Goal: Communication & Community: Ask a question

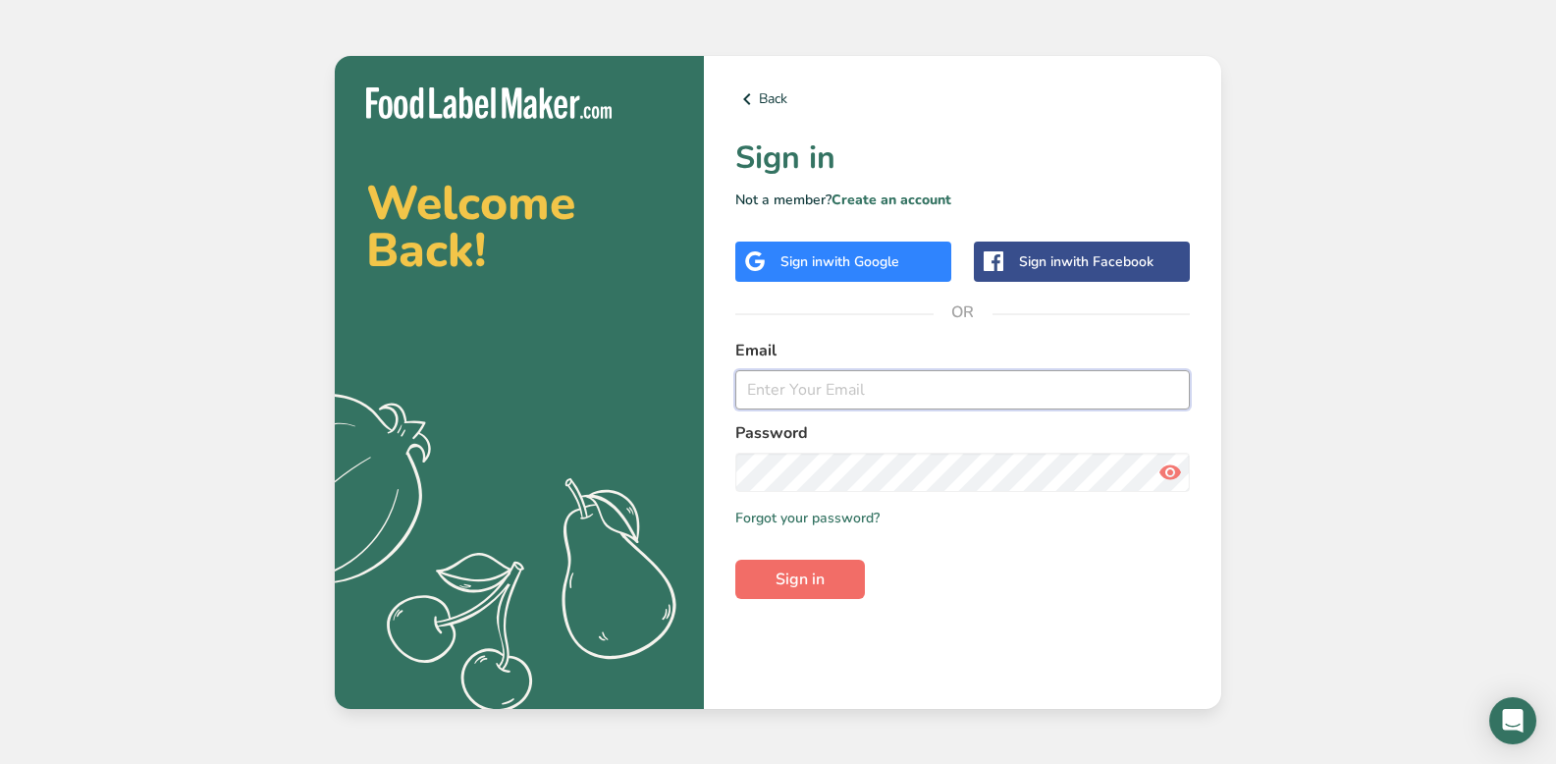
type input "uriel@drinknopalogy.com"
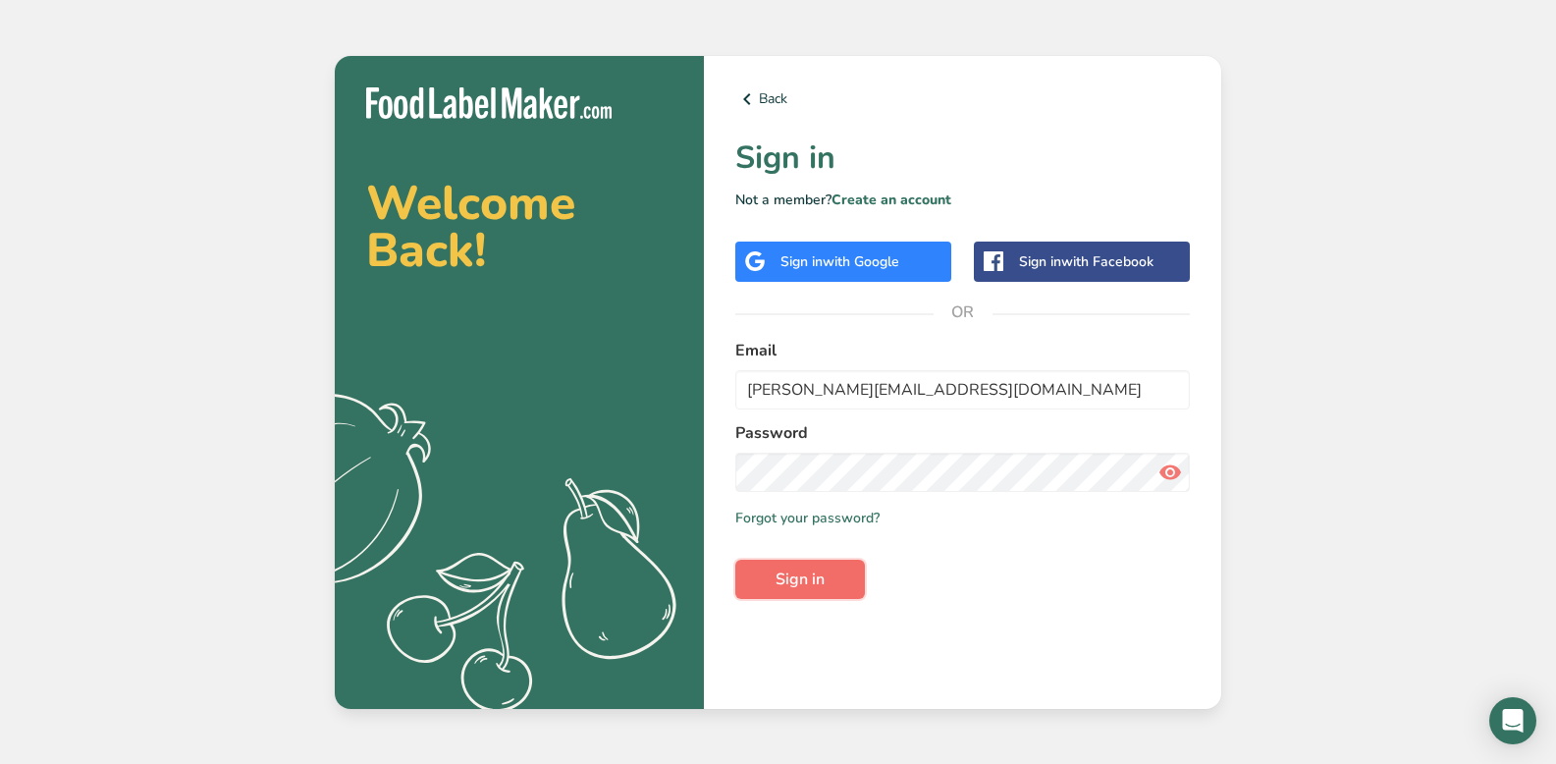
click at [815, 576] on span "Sign in" at bounding box center [800, 580] width 49 height 24
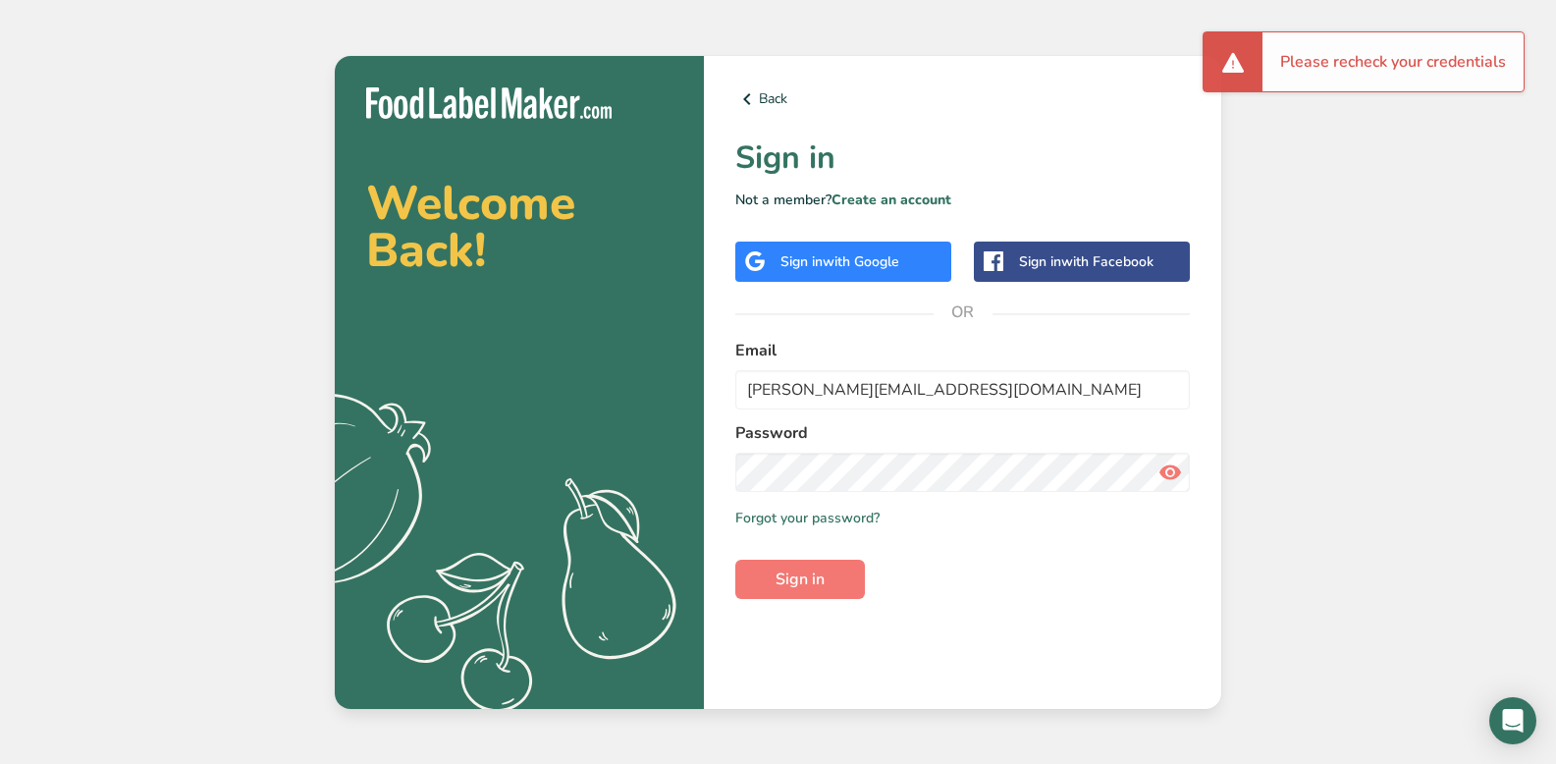
click at [1173, 464] on icon at bounding box center [1171, 472] width 24 height 35
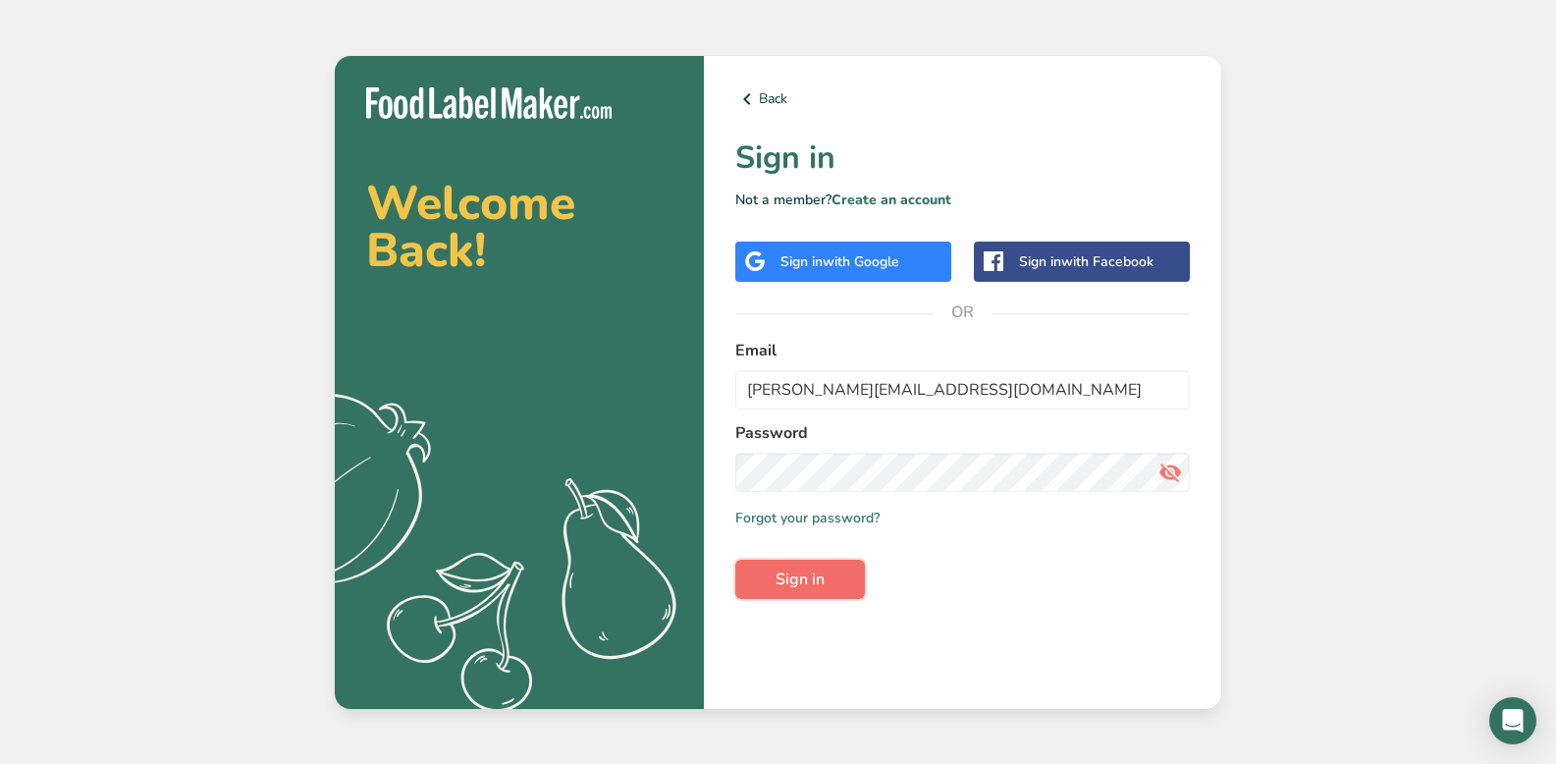
click at [833, 572] on button "Sign in" at bounding box center [800, 579] width 130 height 39
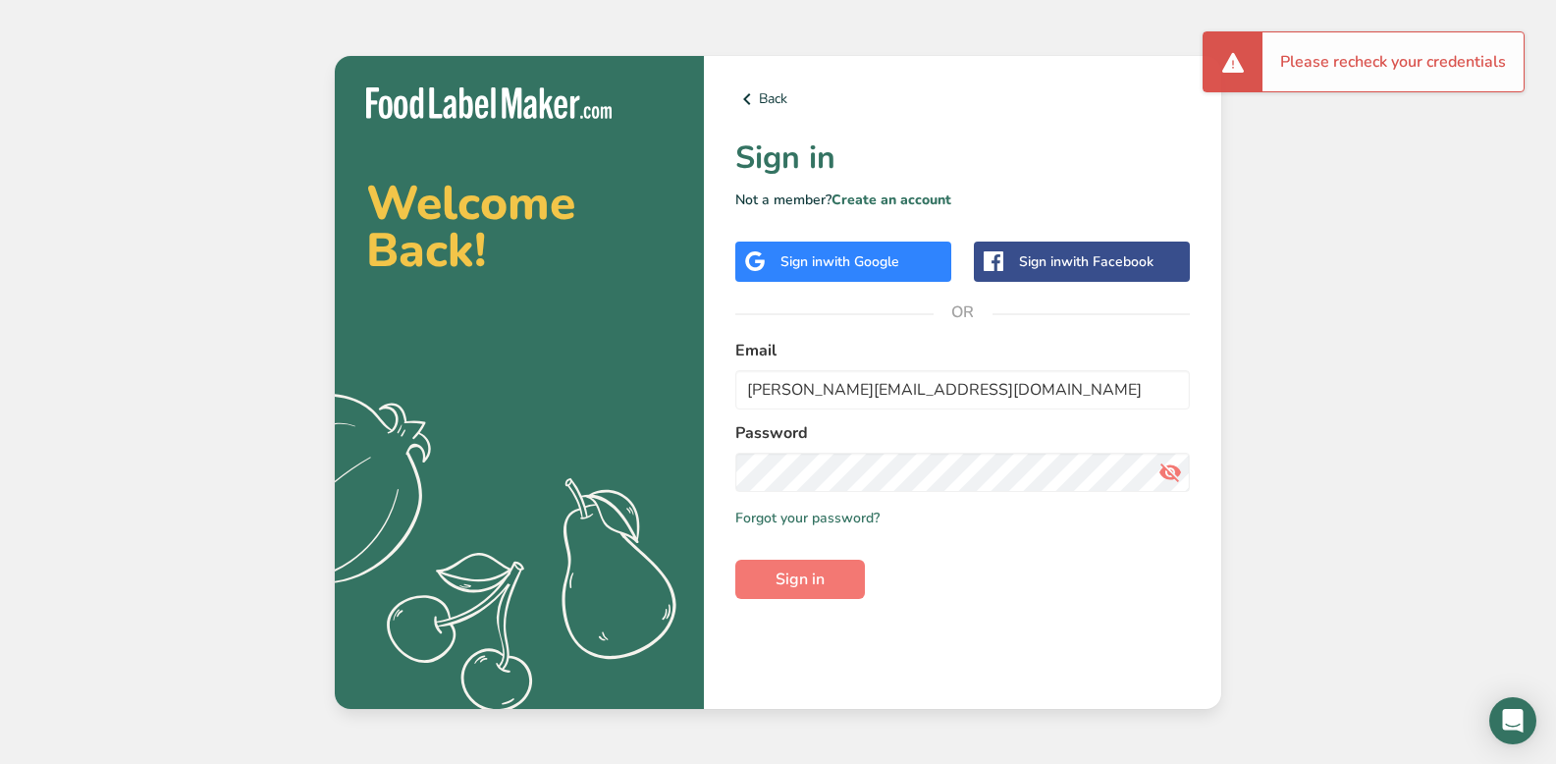
click at [835, 272] on div "Sign in with Google" at bounding box center [843, 262] width 216 height 40
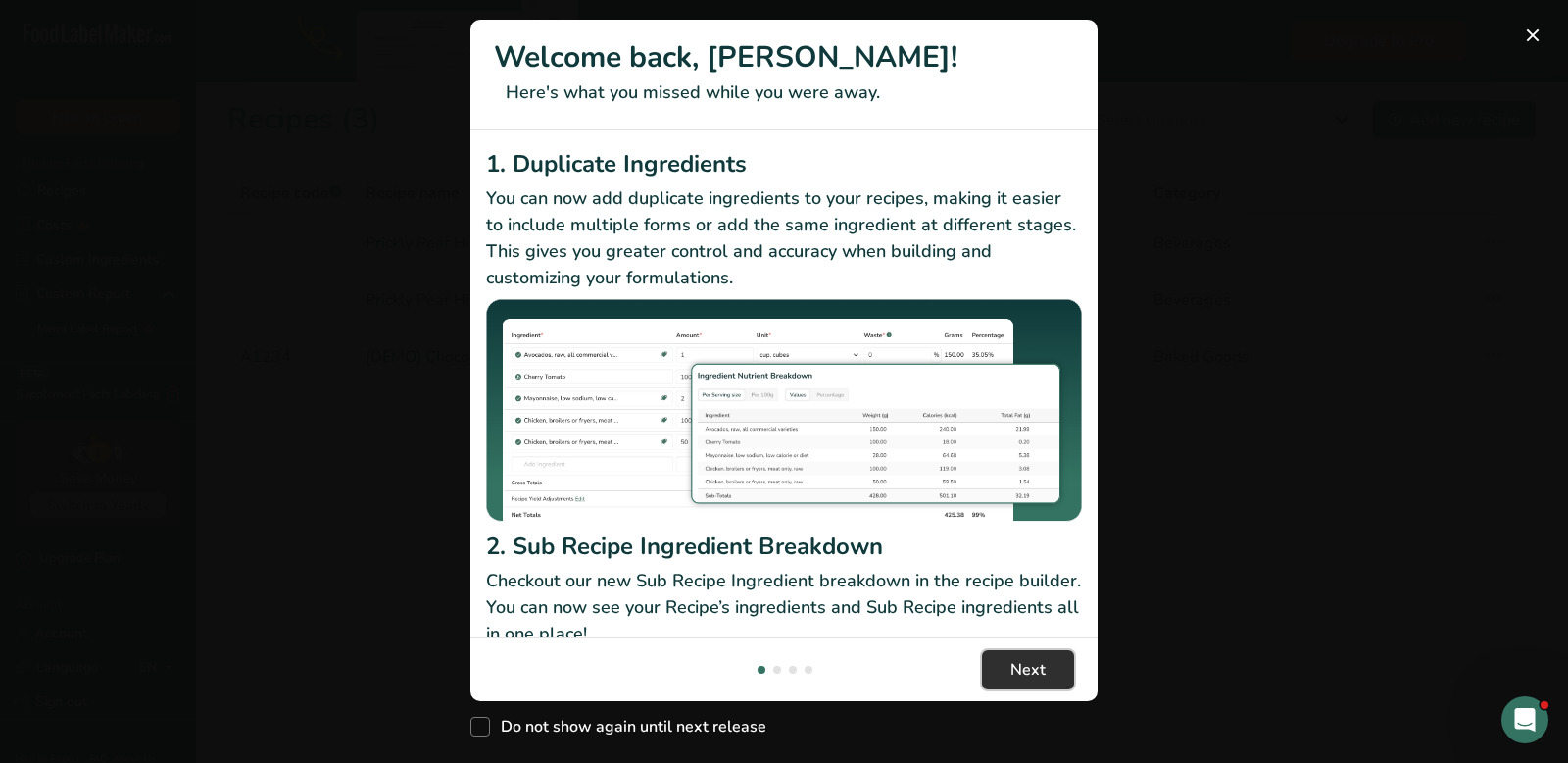
click at [993, 669] on button "Next" at bounding box center [1028, 669] width 92 height 39
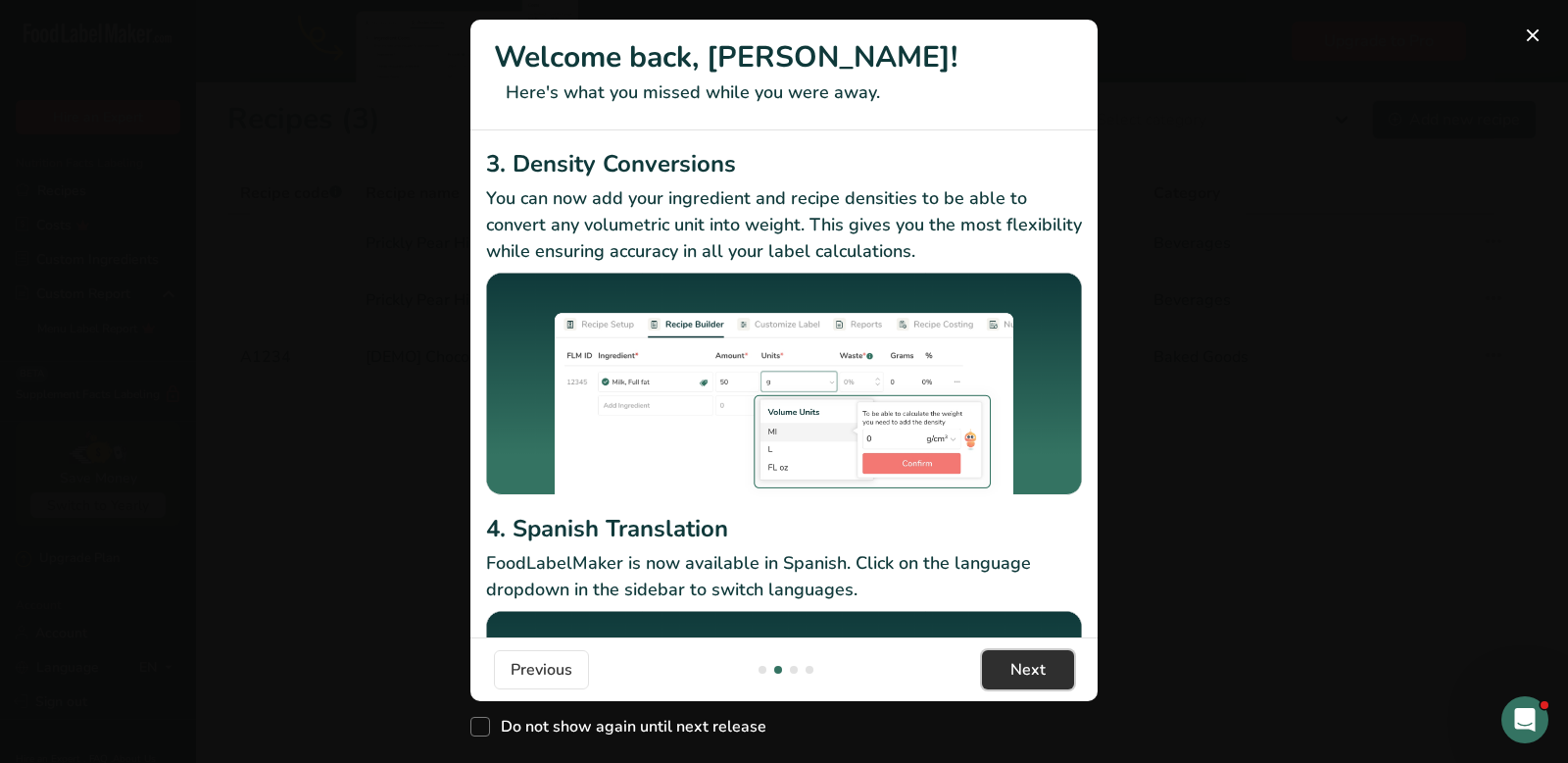
click at [1047, 666] on button "Next" at bounding box center [1028, 669] width 92 height 39
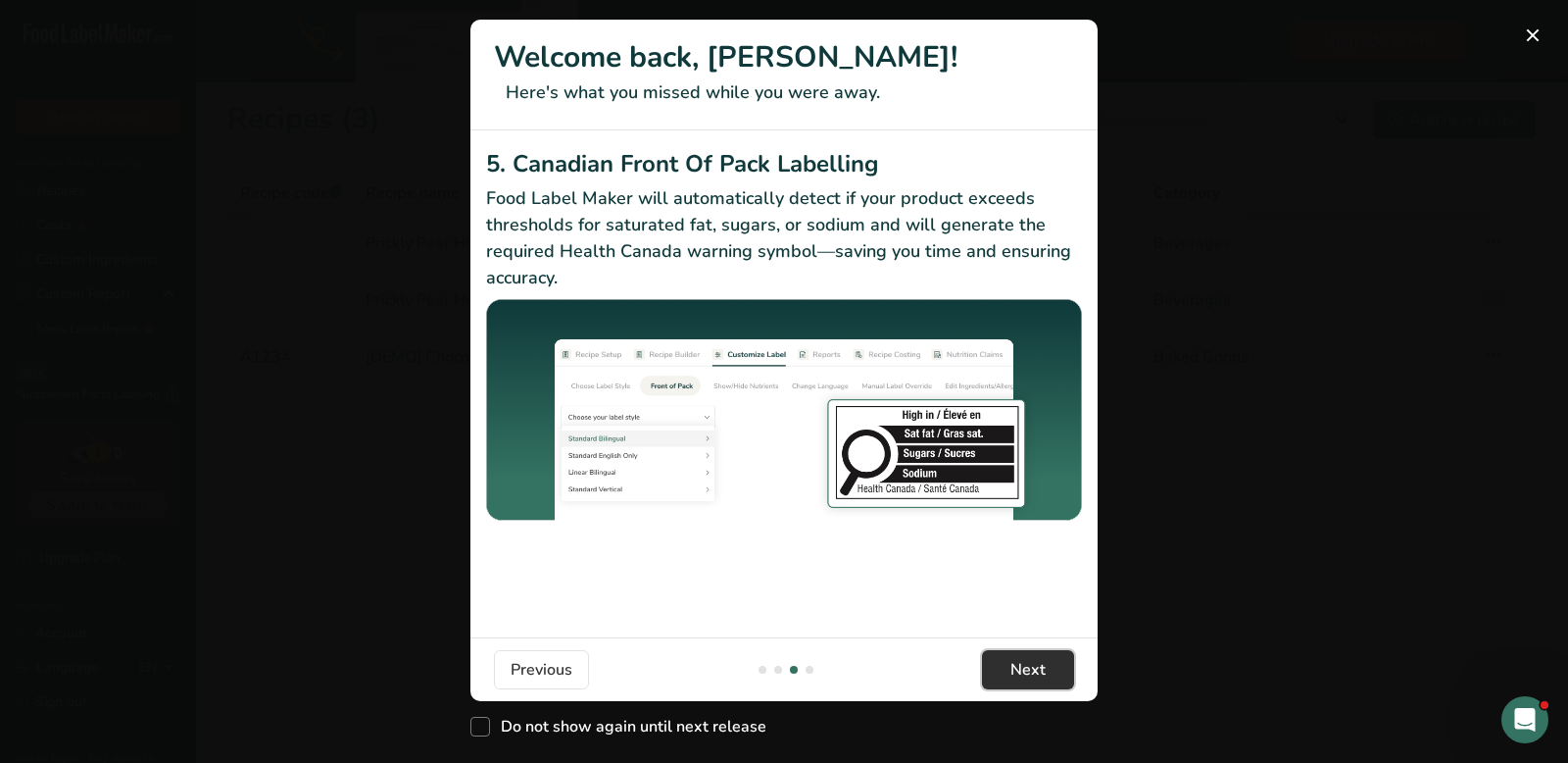
click at [1047, 666] on button "Next" at bounding box center [1028, 669] width 92 height 39
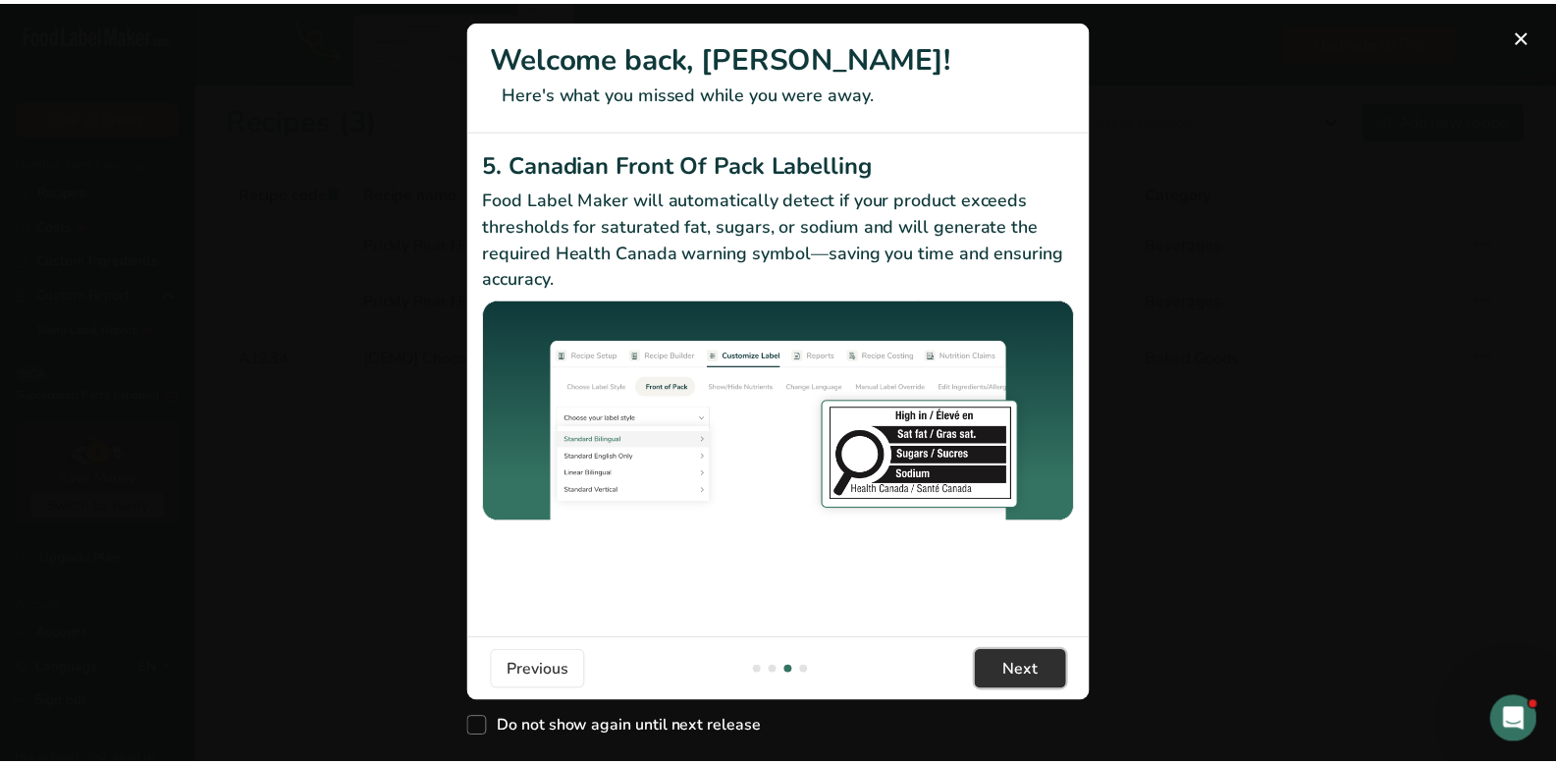
scroll to position [0, 1885]
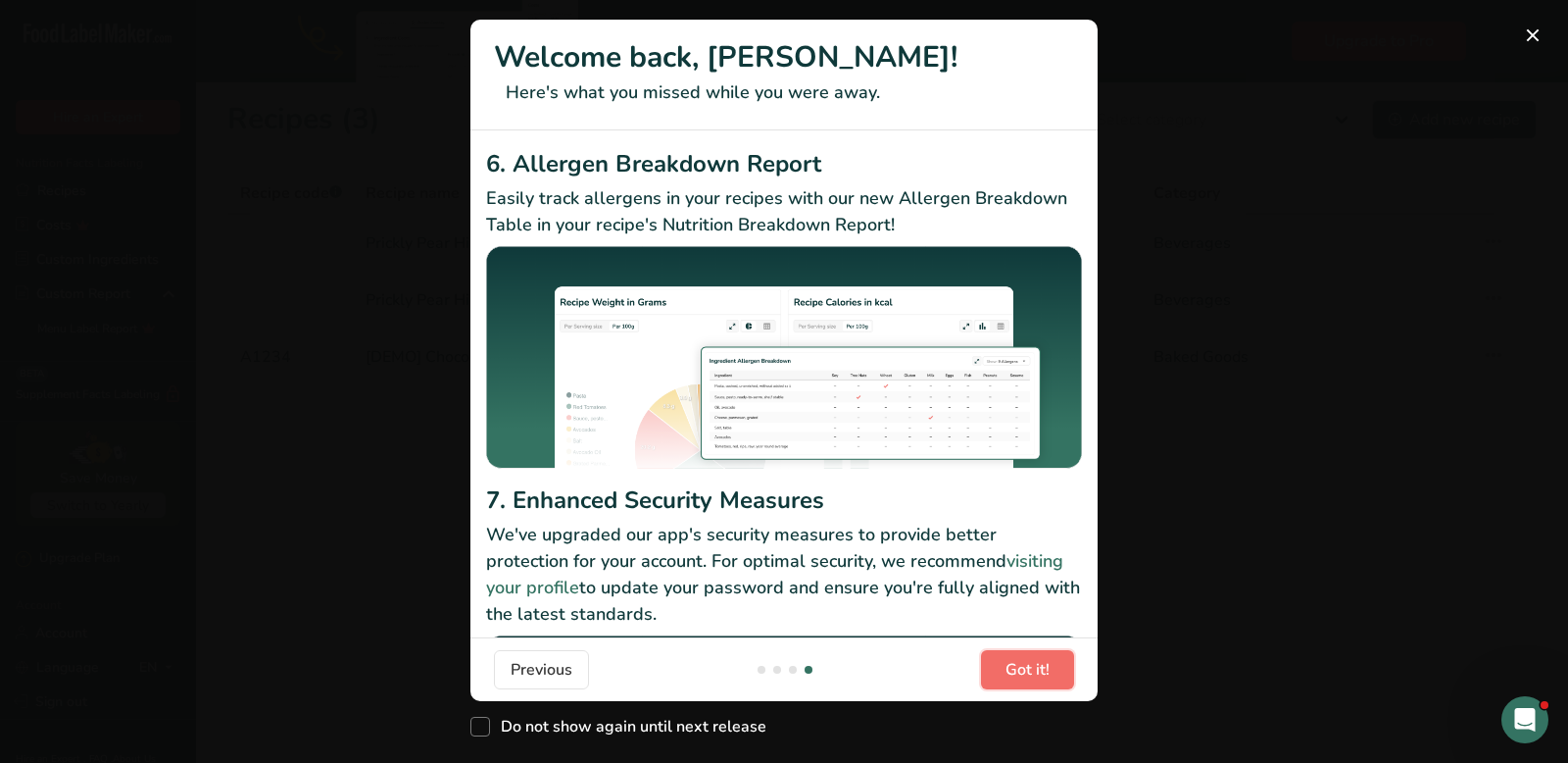
click at [1048, 666] on span "Got it!" at bounding box center [1028, 670] width 44 height 24
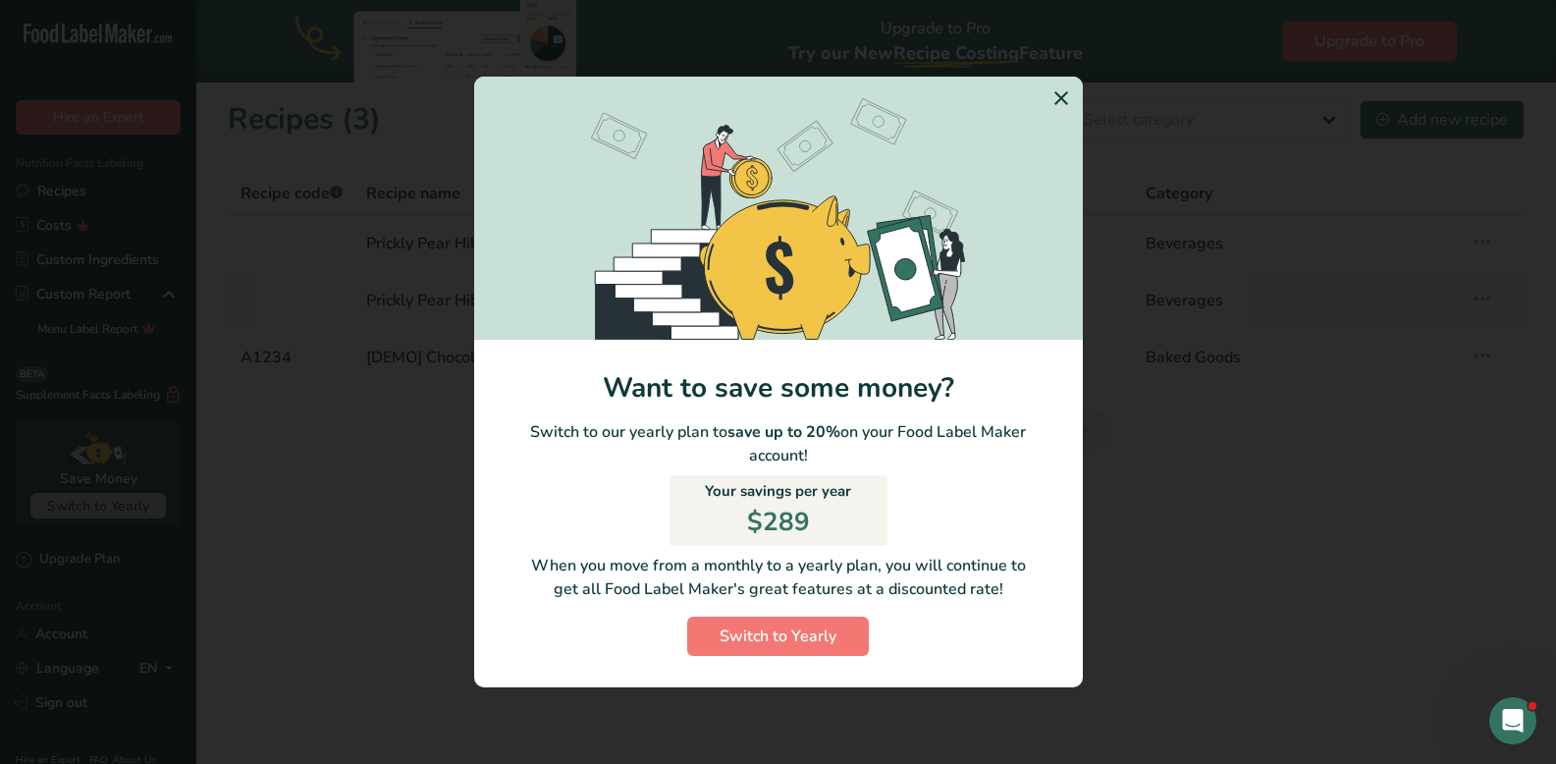
click at [1061, 98] on icon "Switch to Yearly Modal" at bounding box center [1062, 98] width 24 height 35
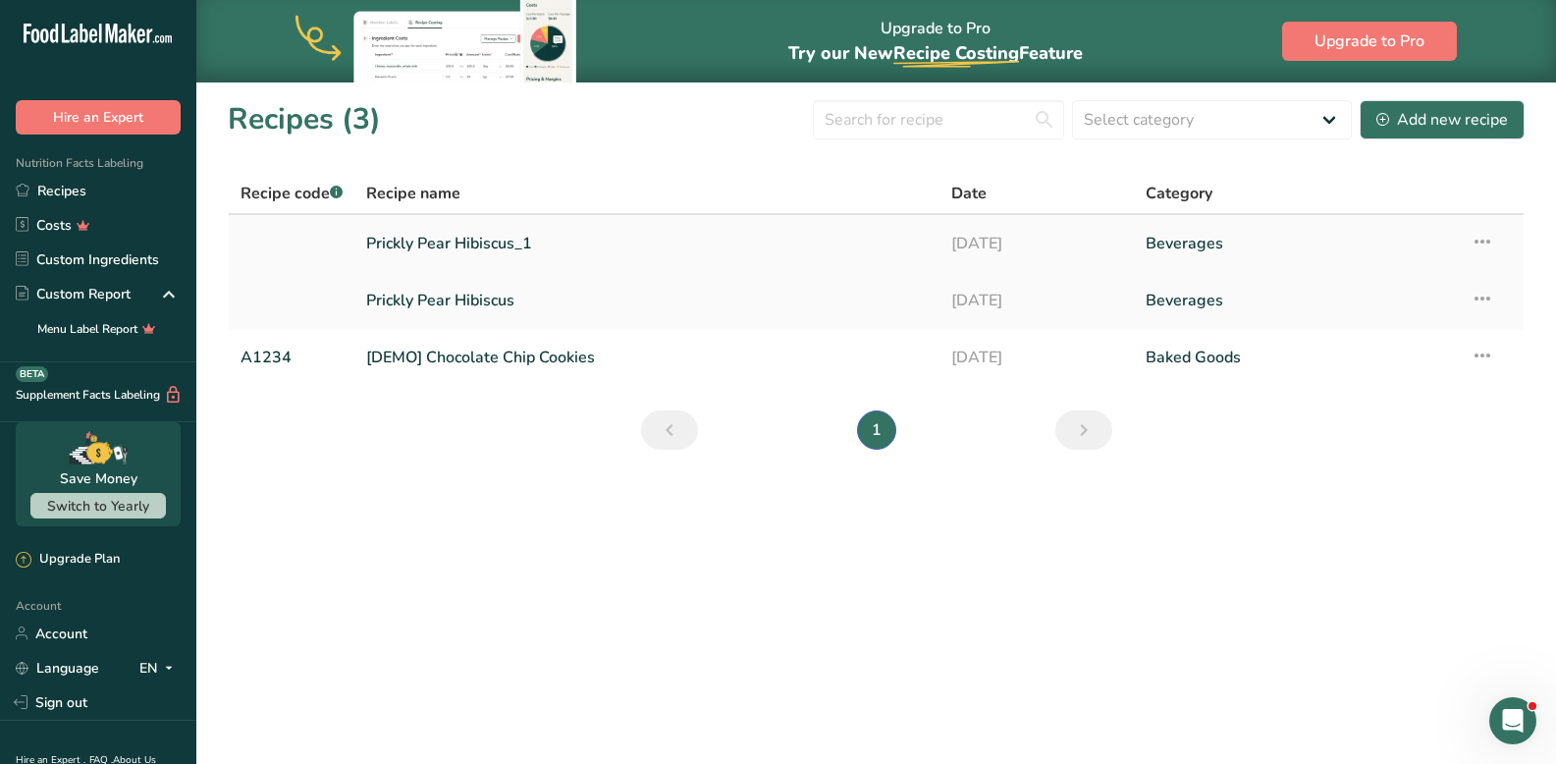
click at [497, 245] on link "Prickly Pear Hibiscus_1" at bounding box center [646, 243] width 561 height 41
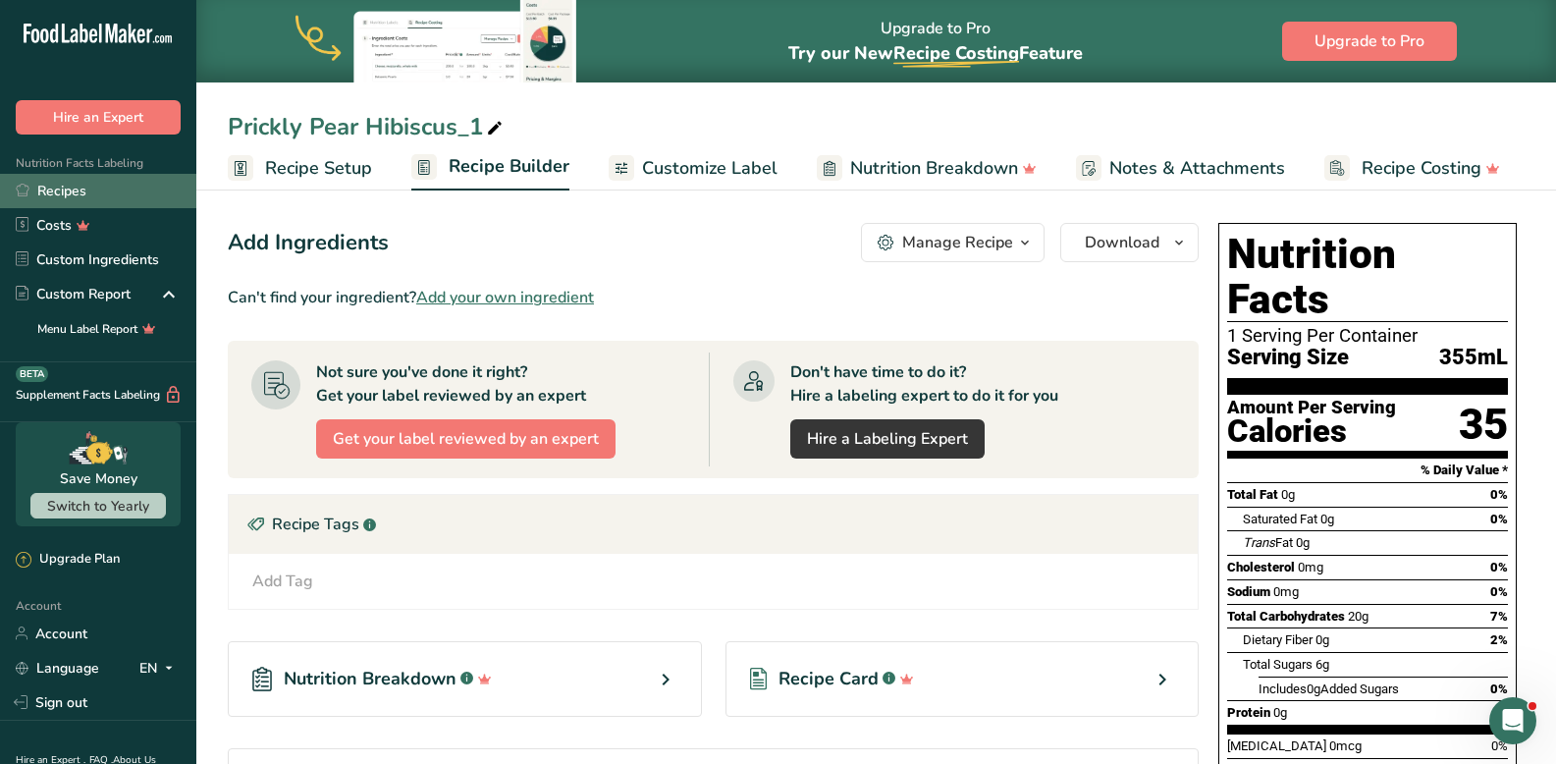
click at [68, 199] on link "Recipes" at bounding box center [98, 191] width 196 height 34
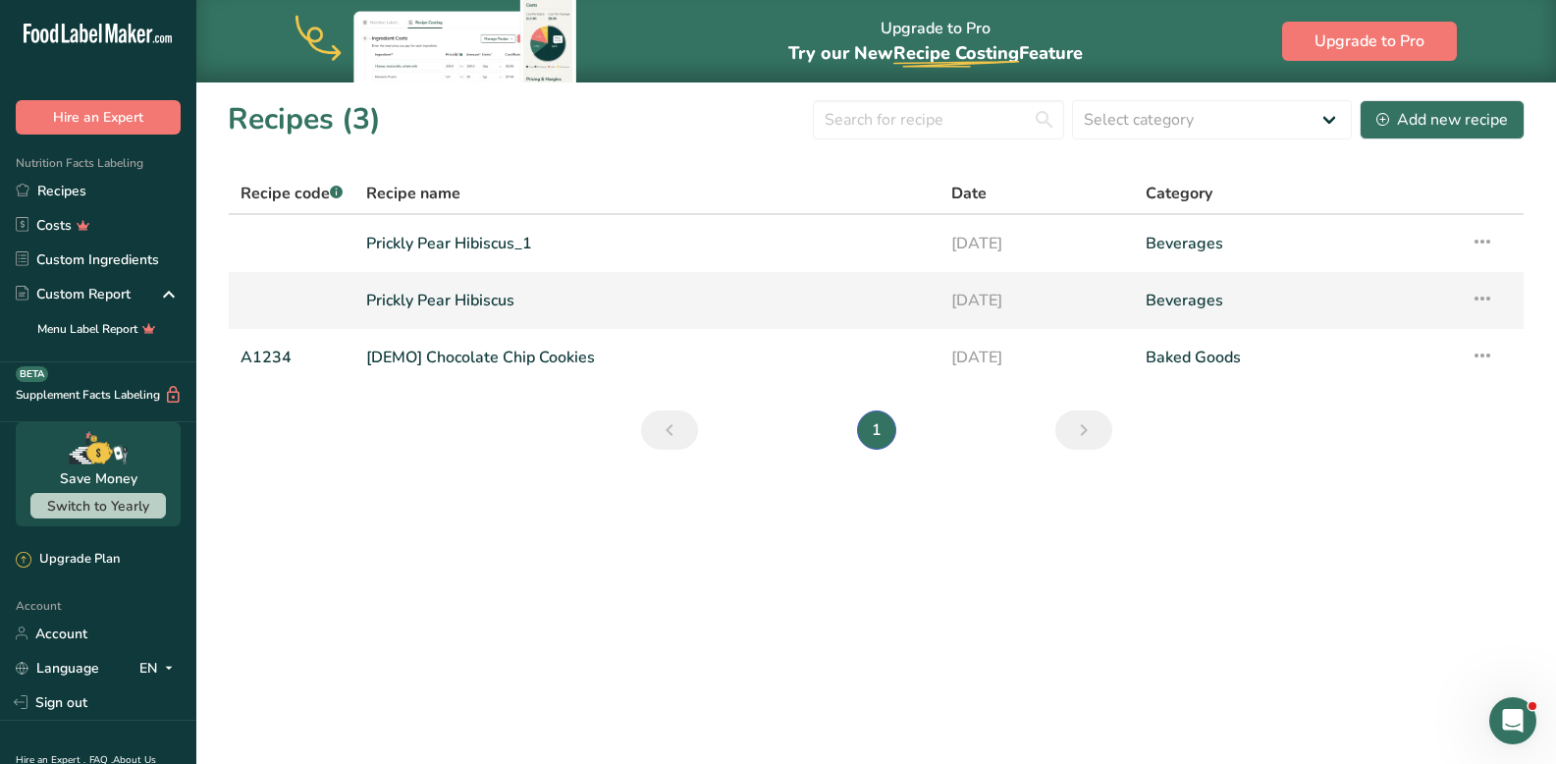
click at [419, 305] on link "Prickly Pear Hibiscus" at bounding box center [646, 300] width 561 height 41
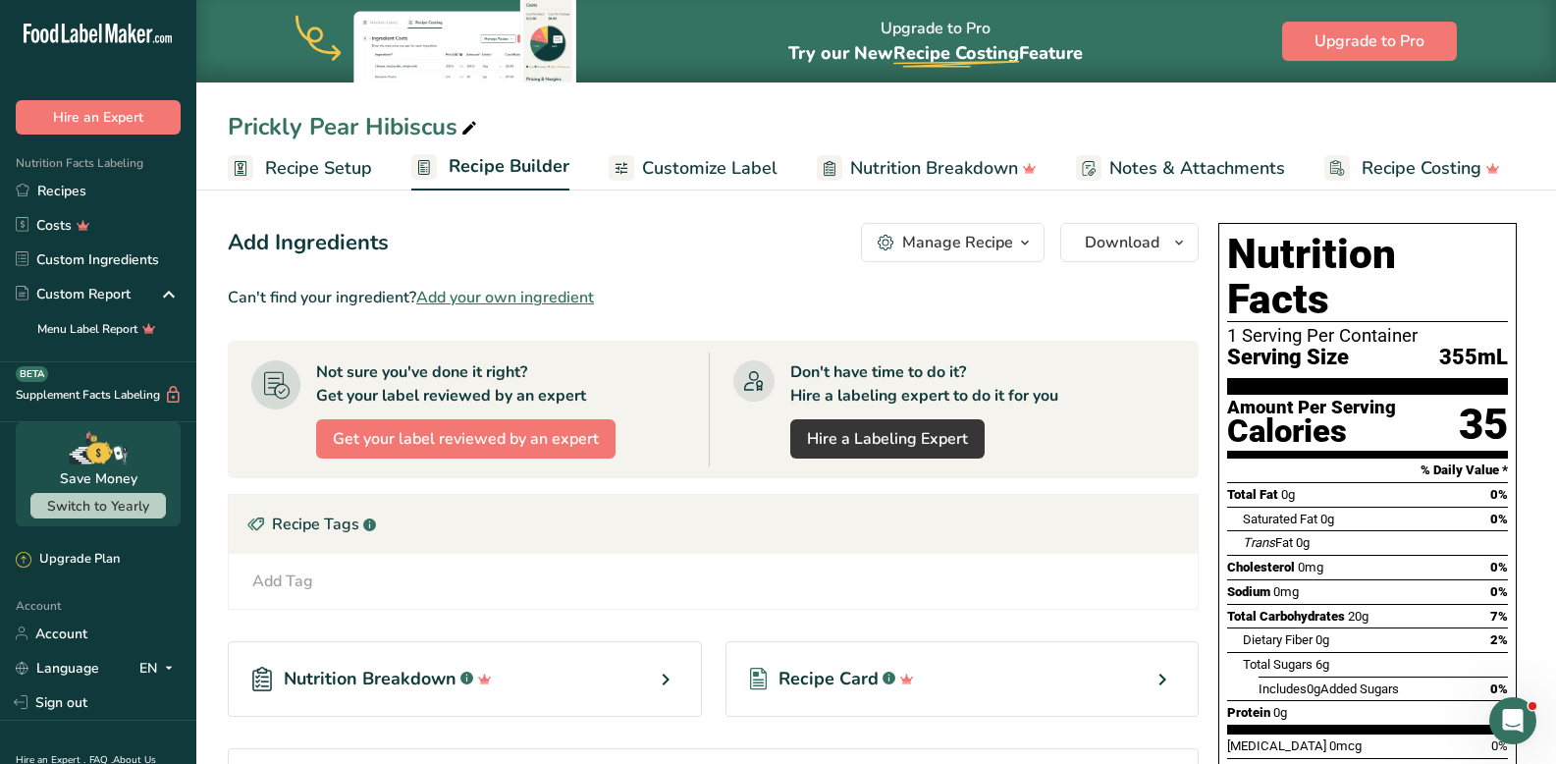
click at [310, 179] on span "Recipe Setup" at bounding box center [318, 168] width 107 height 27
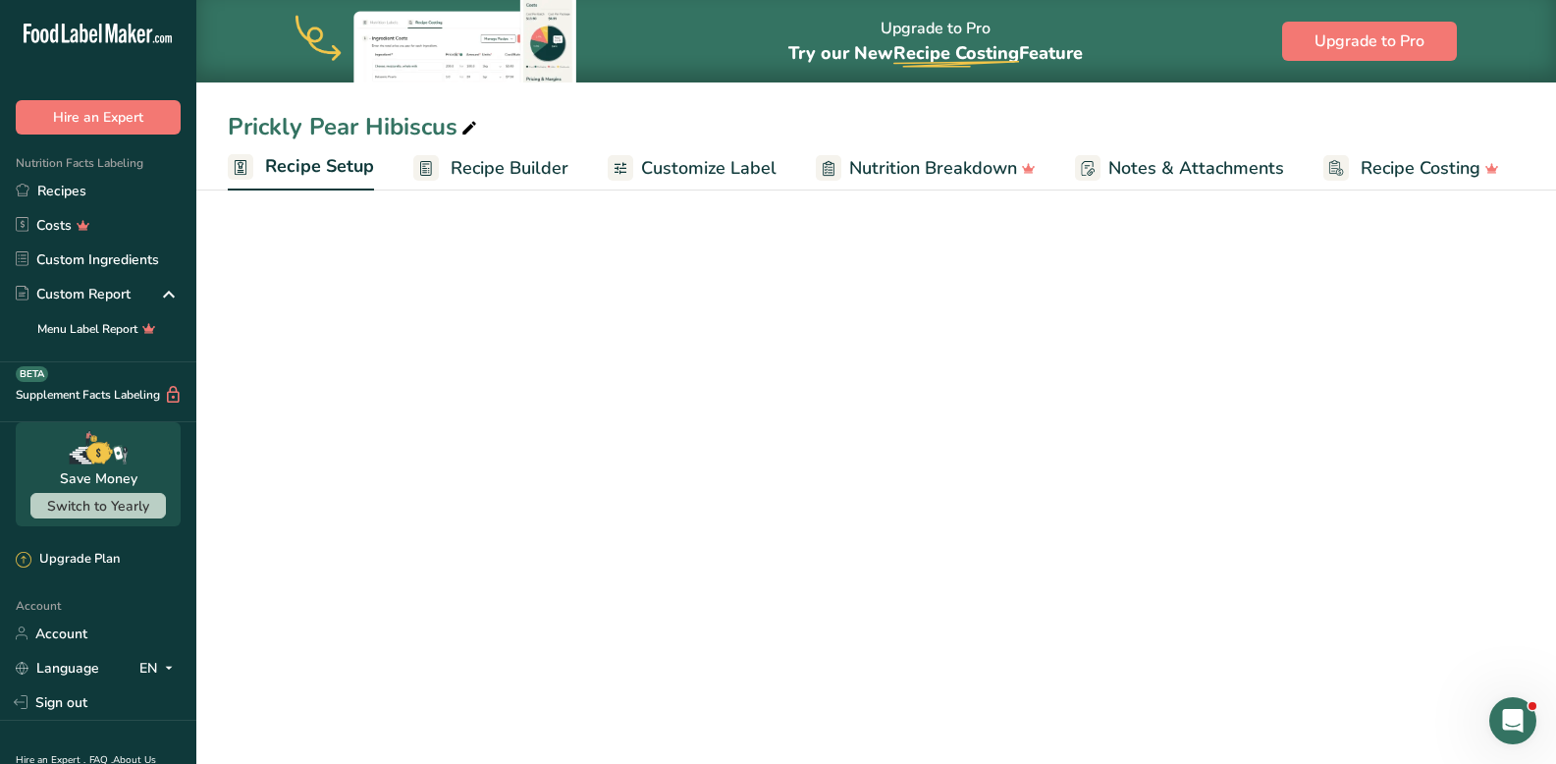
select select "22"
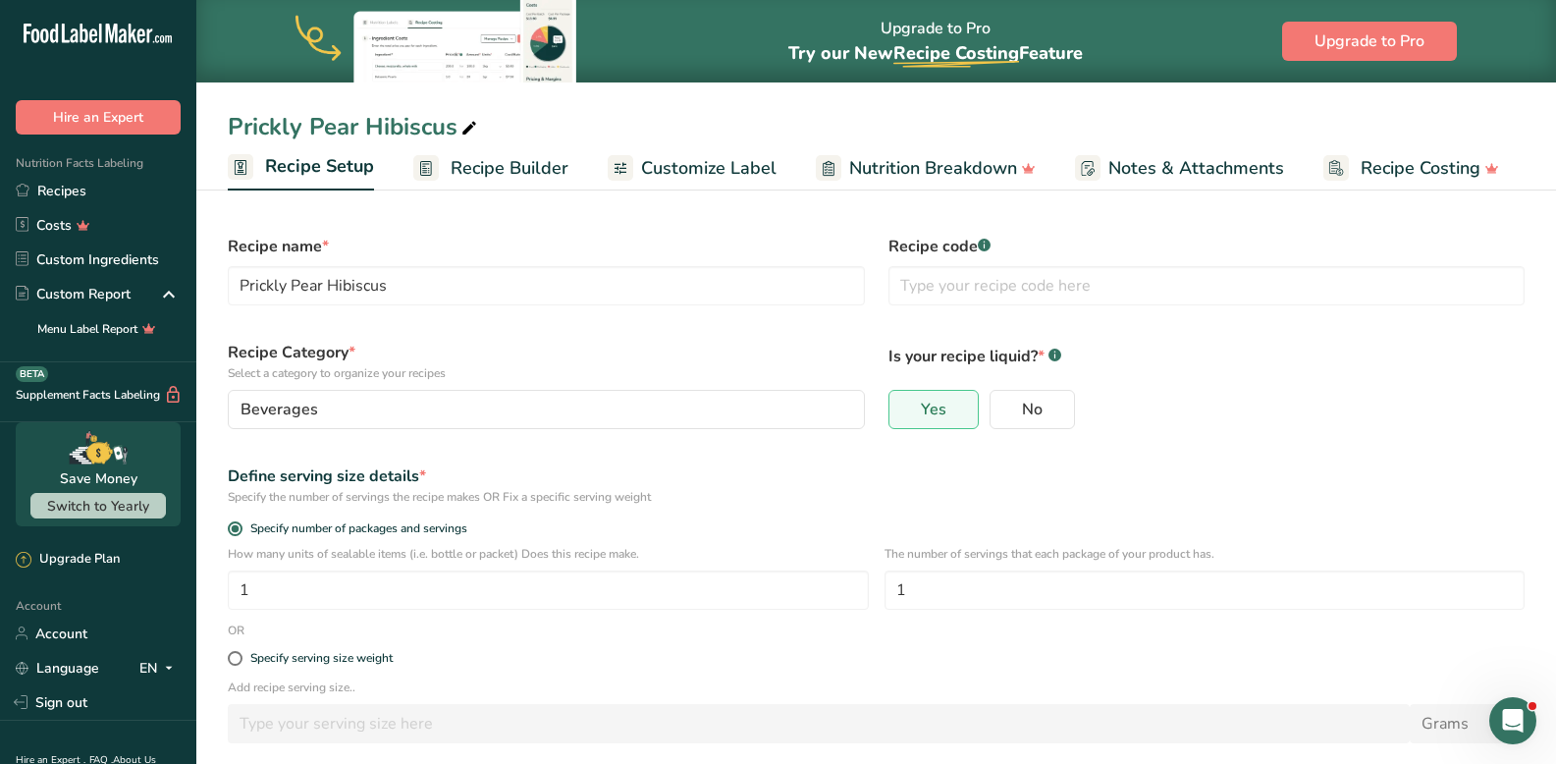
click at [750, 161] on span "Customize Label" at bounding box center [709, 168] width 136 height 27
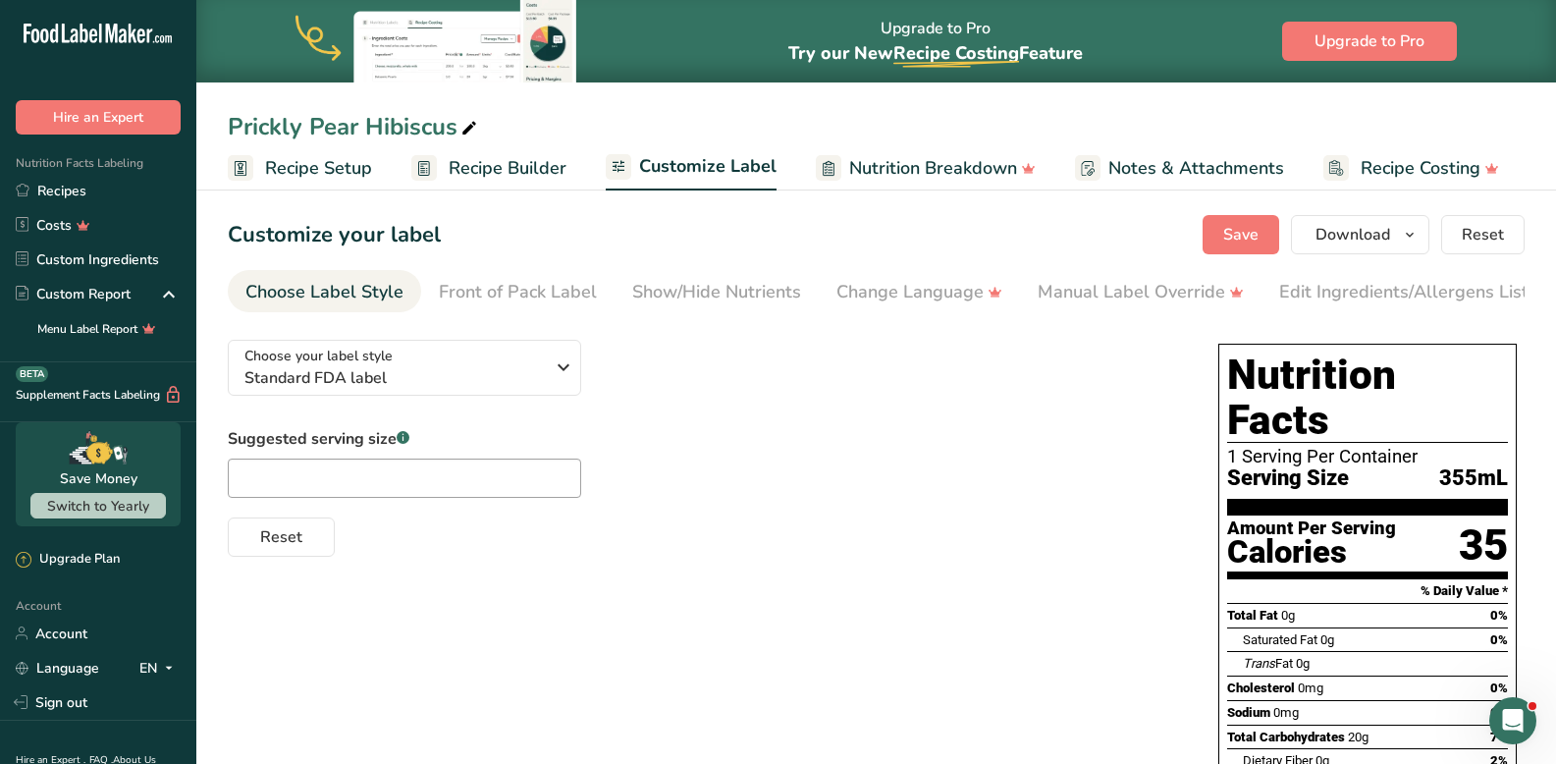
drag, startPoint x: 892, startPoint y: 177, endPoint x: 878, endPoint y: 193, distance: 21.6
click at [892, 177] on span "Nutrition Breakdown" at bounding box center [933, 168] width 168 height 27
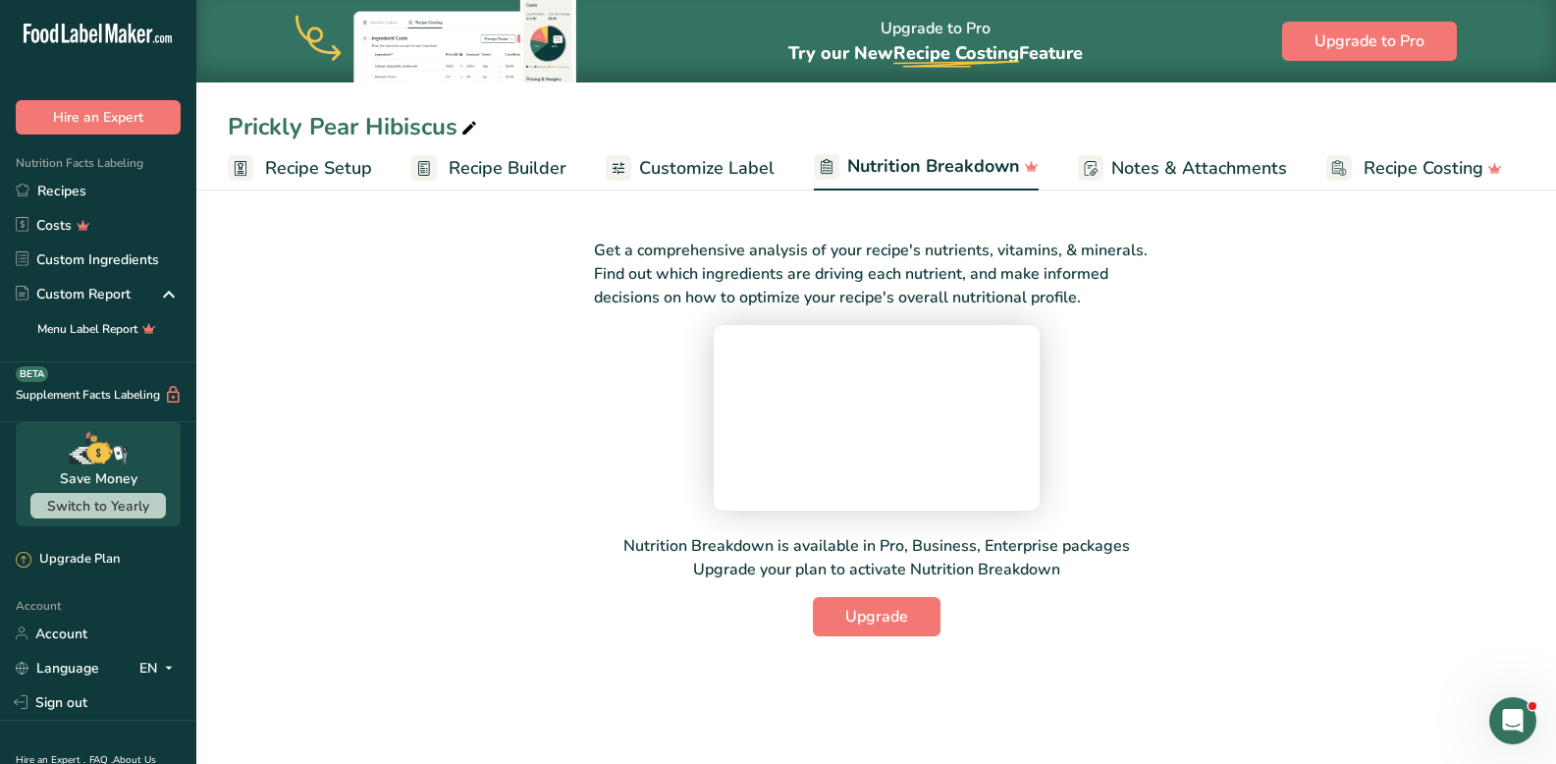
click at [1205, 170] on span "Notes & Attachments" at bounding box center [1200, 168] width 176 height 27
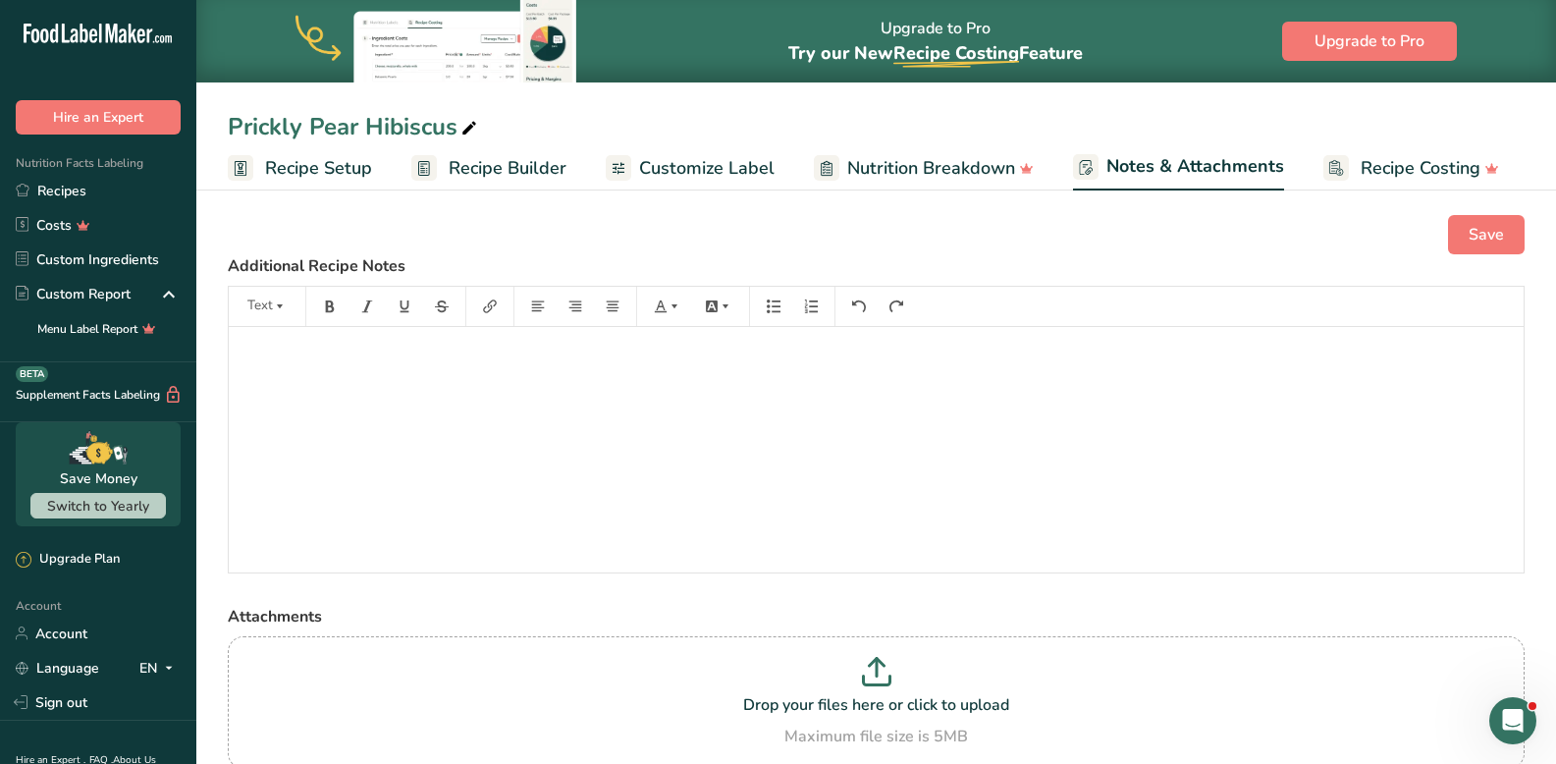
click at [335, 176] on span "Recipe Setup" at bounding box center [318, 168] width 107 height 27
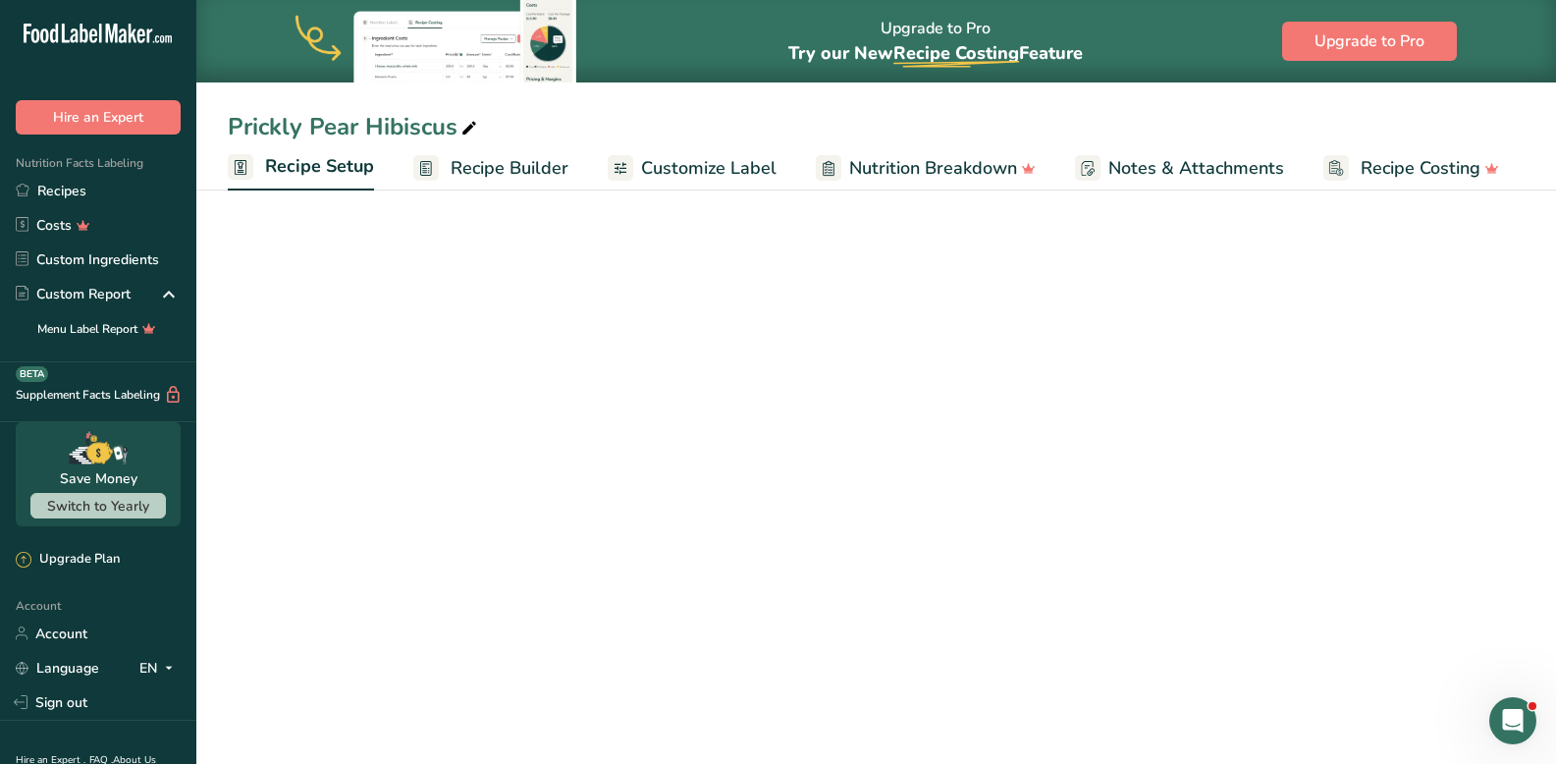
select select "22"
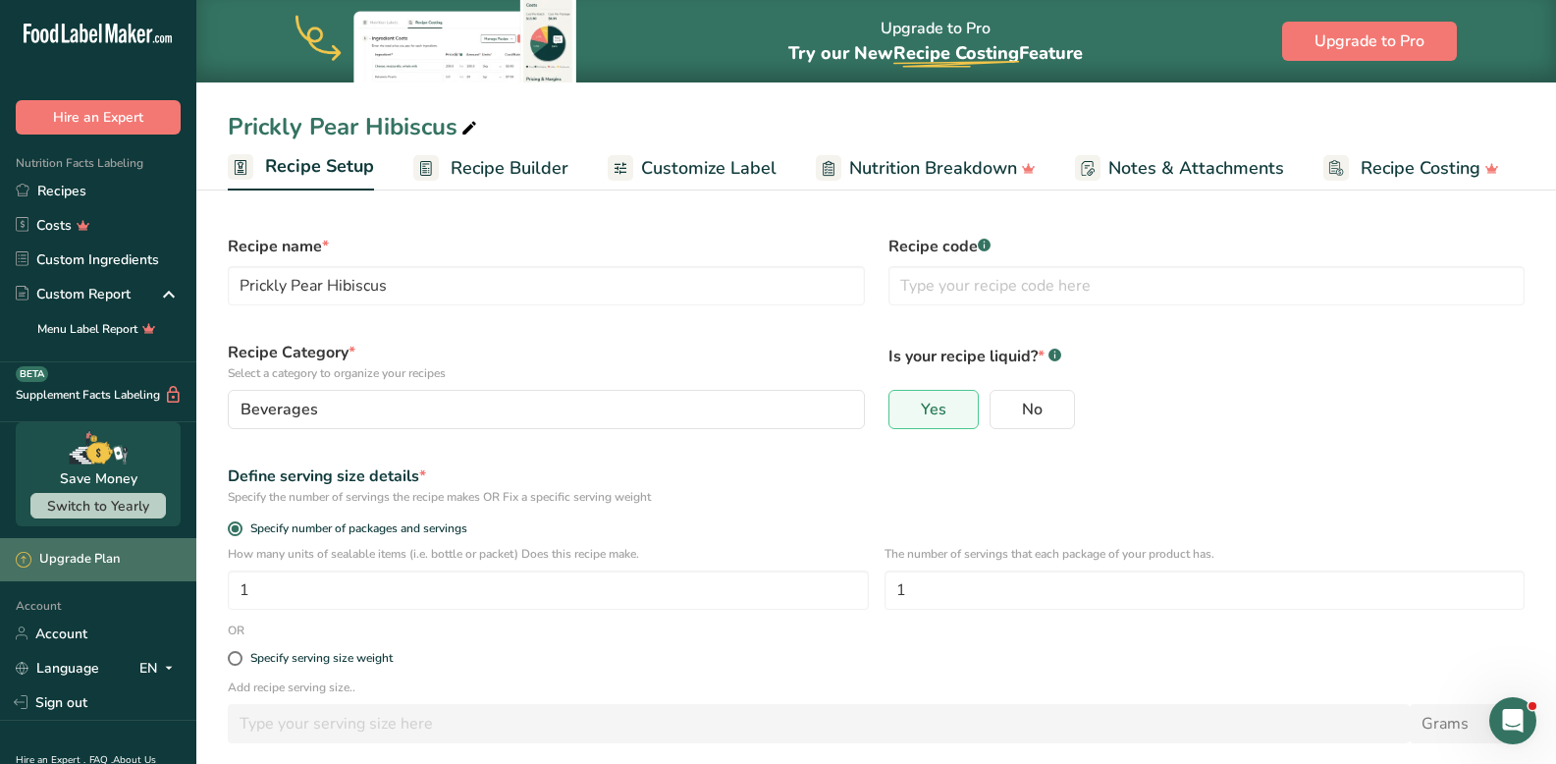
click at [82, 551] on div "Upgrade Plan" at bounding box center [68, 560] width 104 height 20
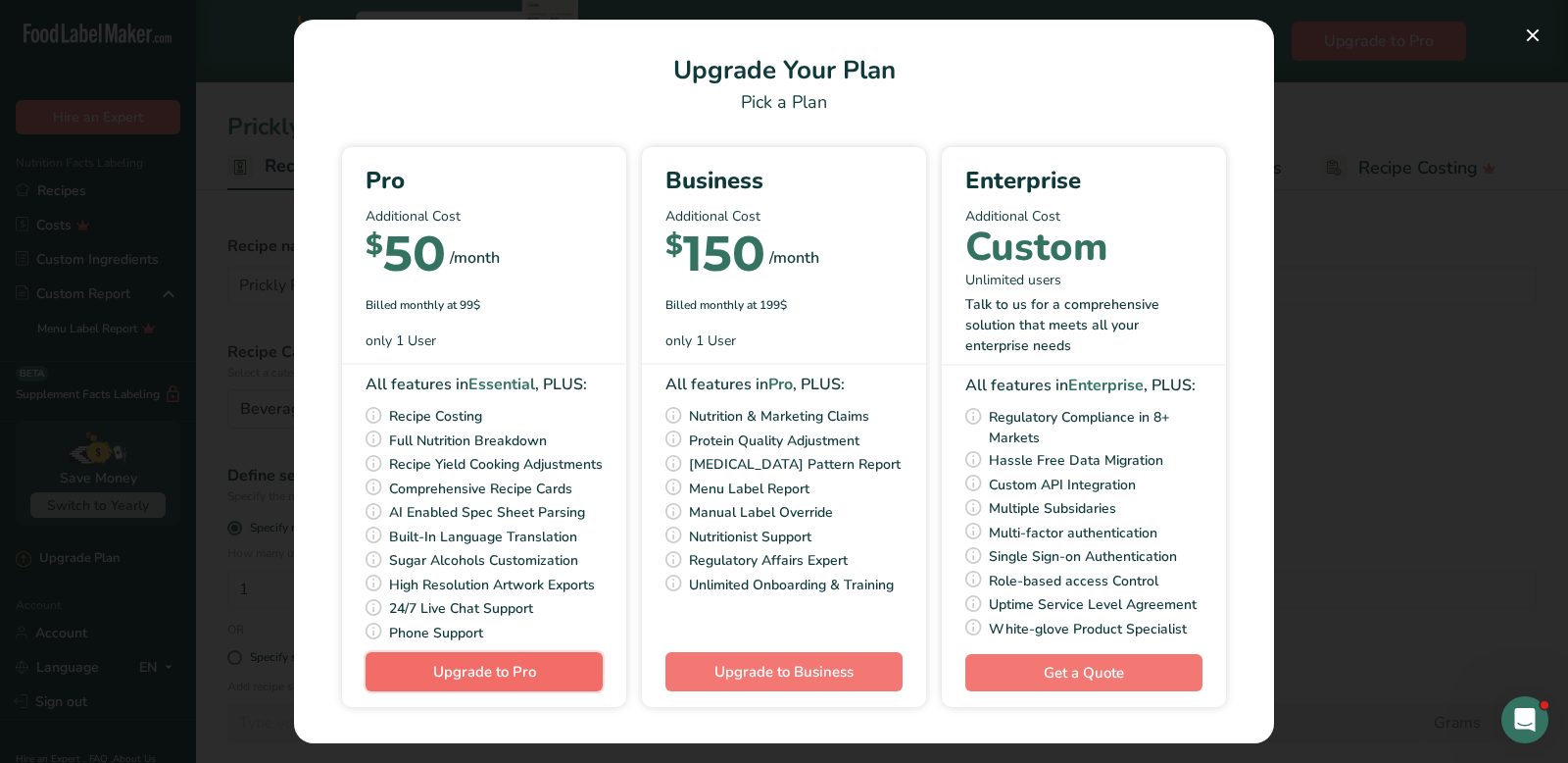
click at [475, 681] on span "Upgrade to Pro" at bounding box center [484, 672] width 103 height 20
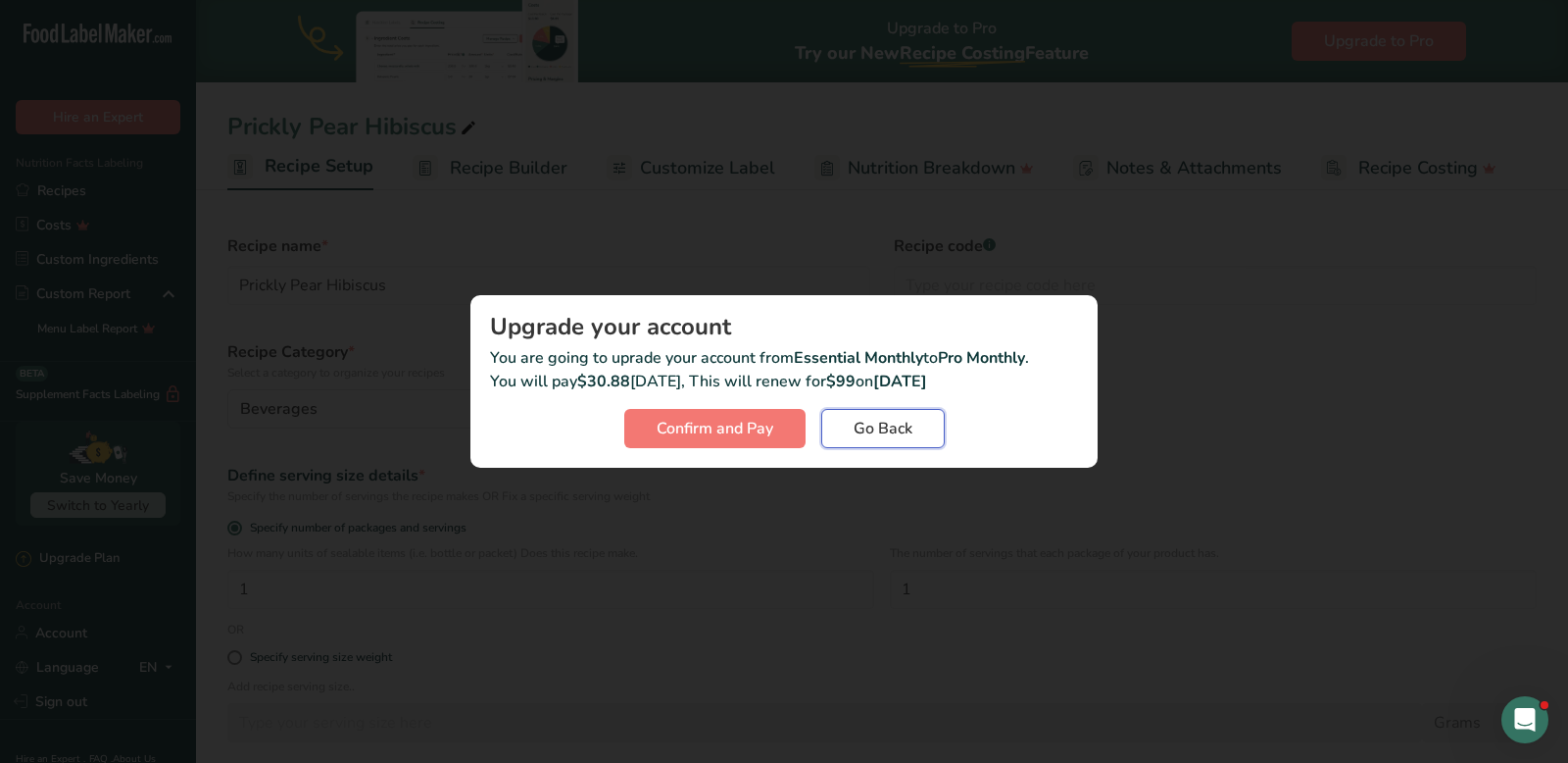
click at [900, 434] on span "Go Back" at bounding box center [882, 428] width 59 height 24
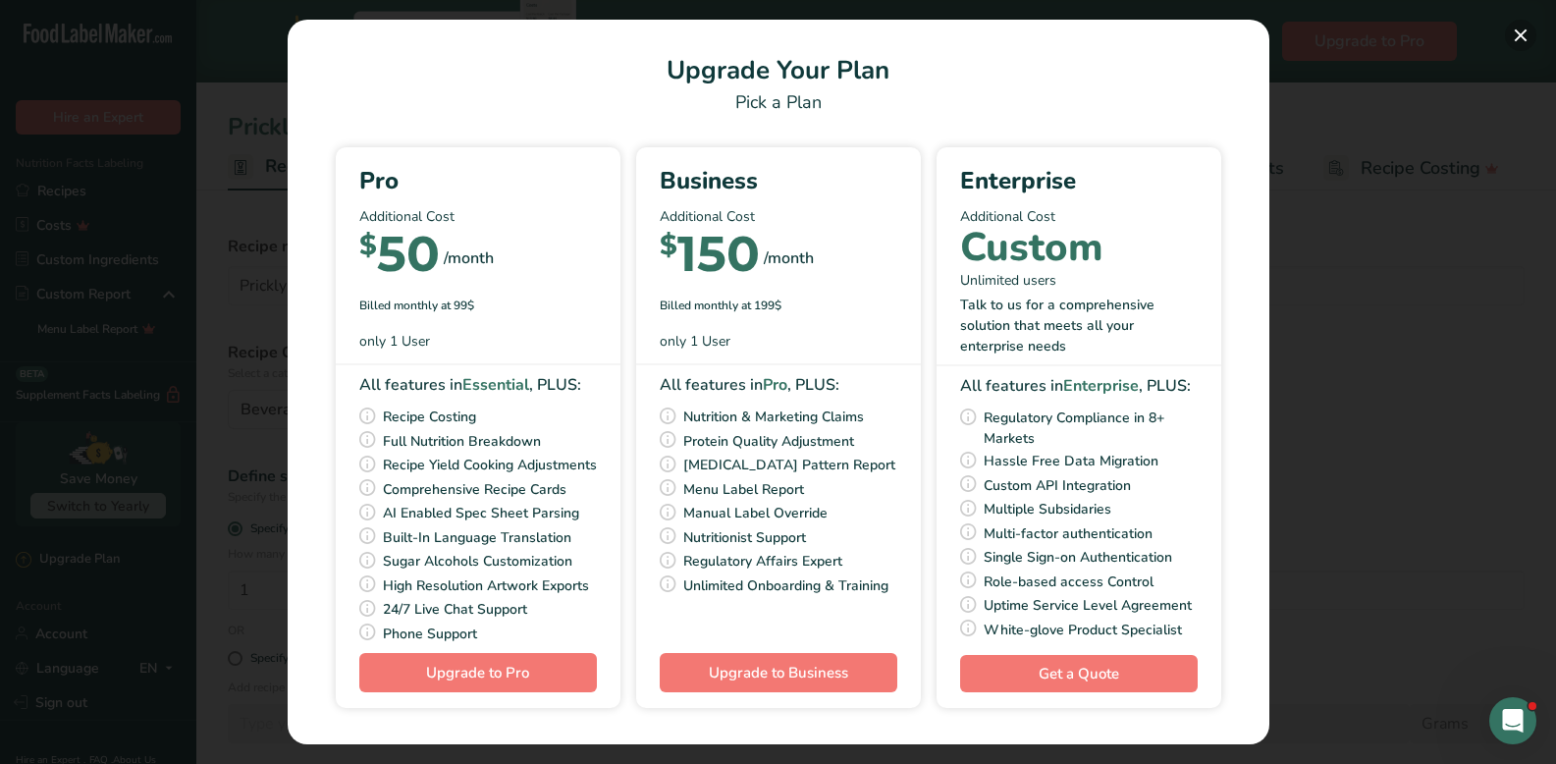
click at [1513, 40] on button "Pick Your Pricing Plan Modal" at bounding box center [1520, 35] width 31 height 31
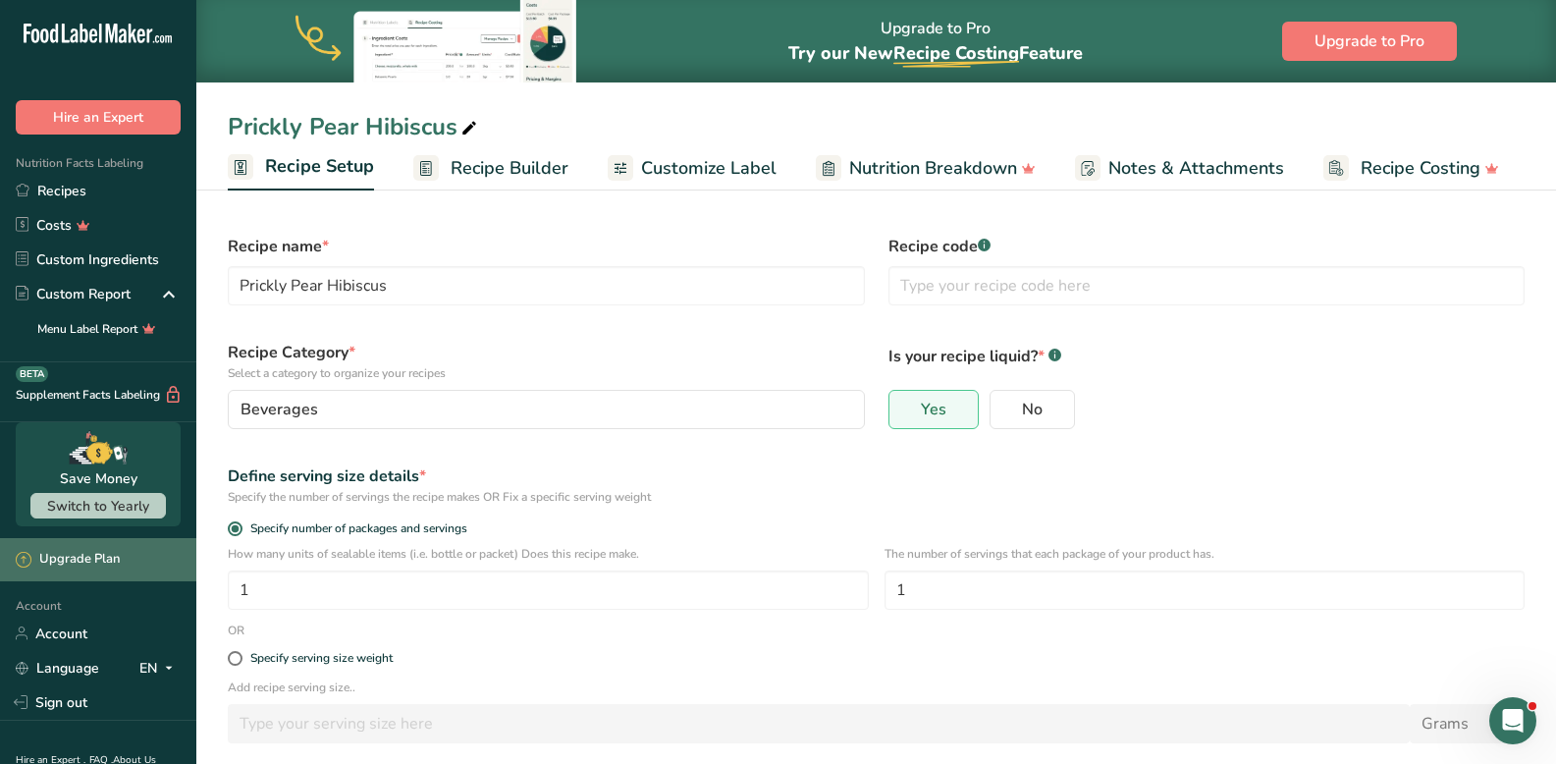
click at [88, 559] on div "Upgrade Plan" at bounding box center [68, 560] width 104 height 20
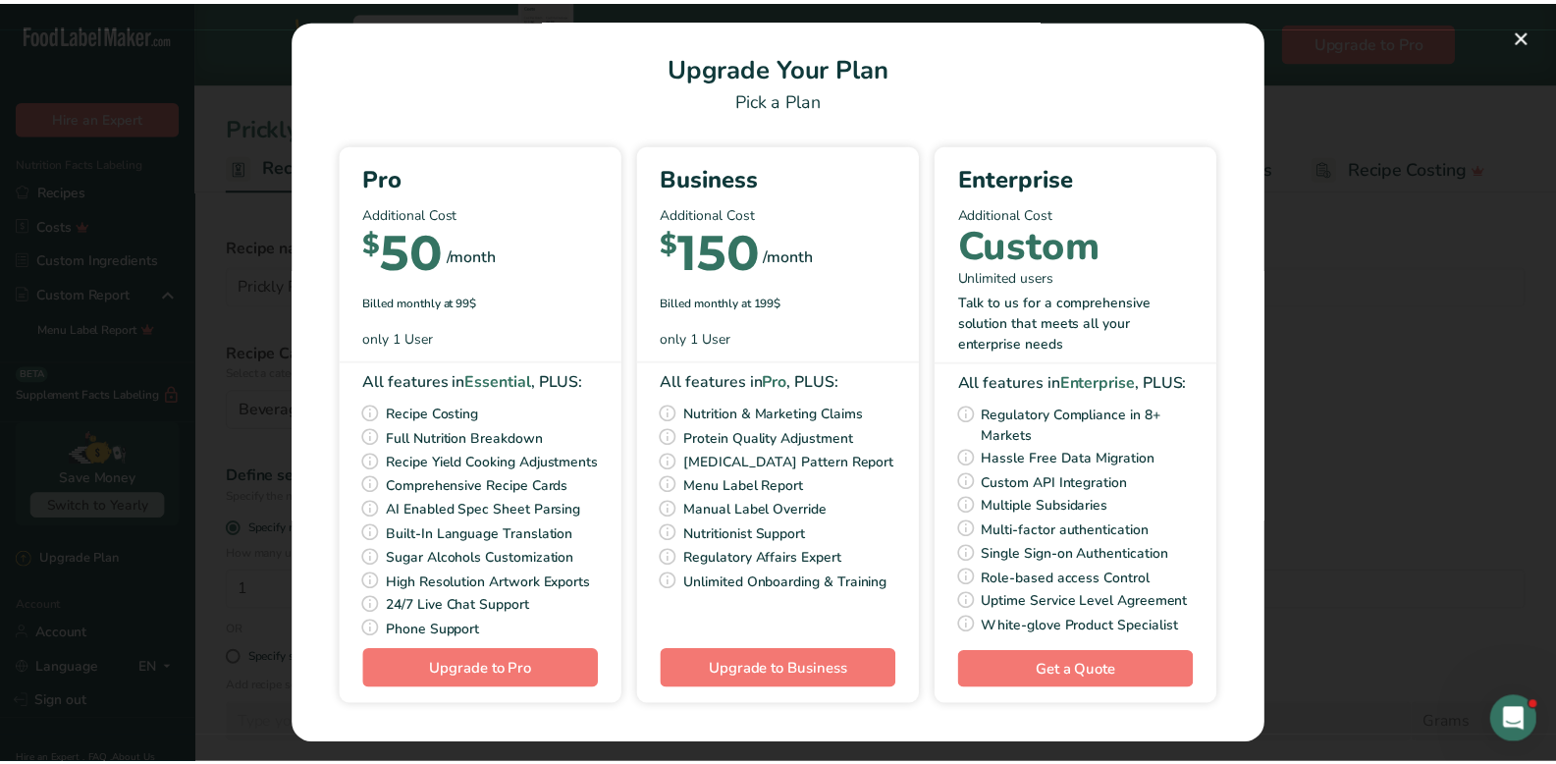
scroll to position [23, 0]
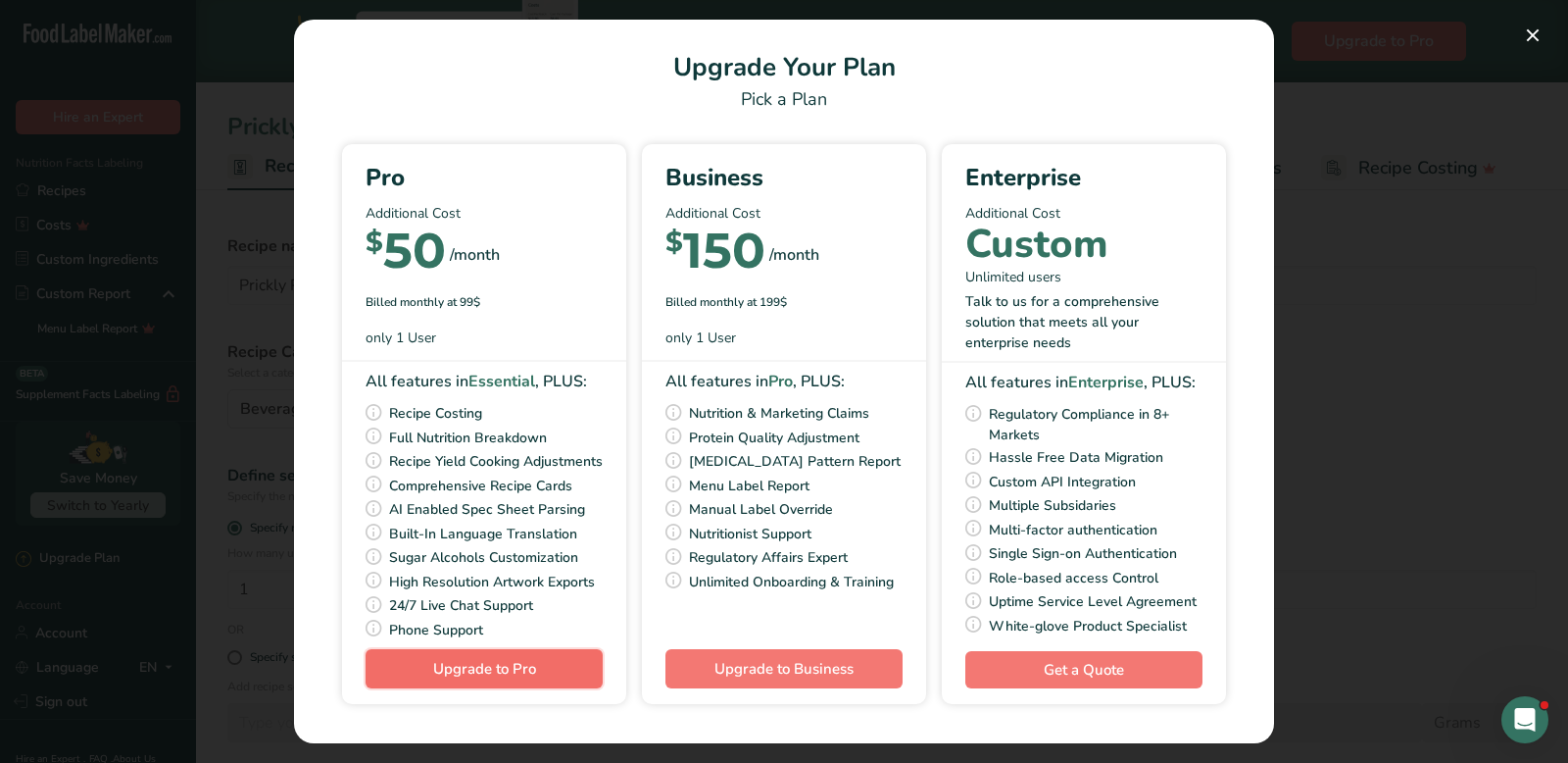
click at [436, 673] on span "Upgrade to Pro" at bounding box center [484, 669] width 103 height 20
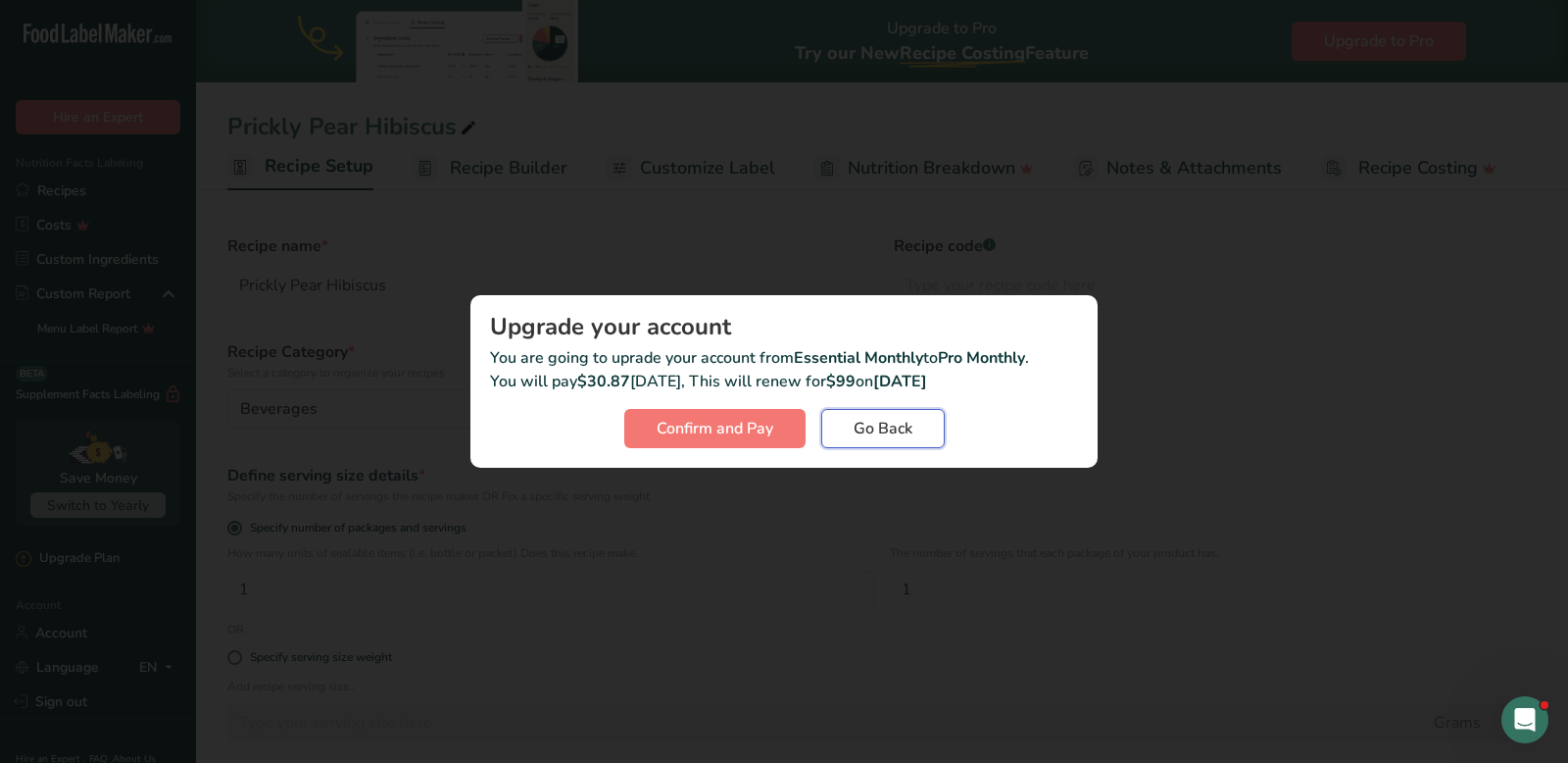
click at [843, 438] on button "Go Back" at bounding box center [883, 427] width 124 height 39
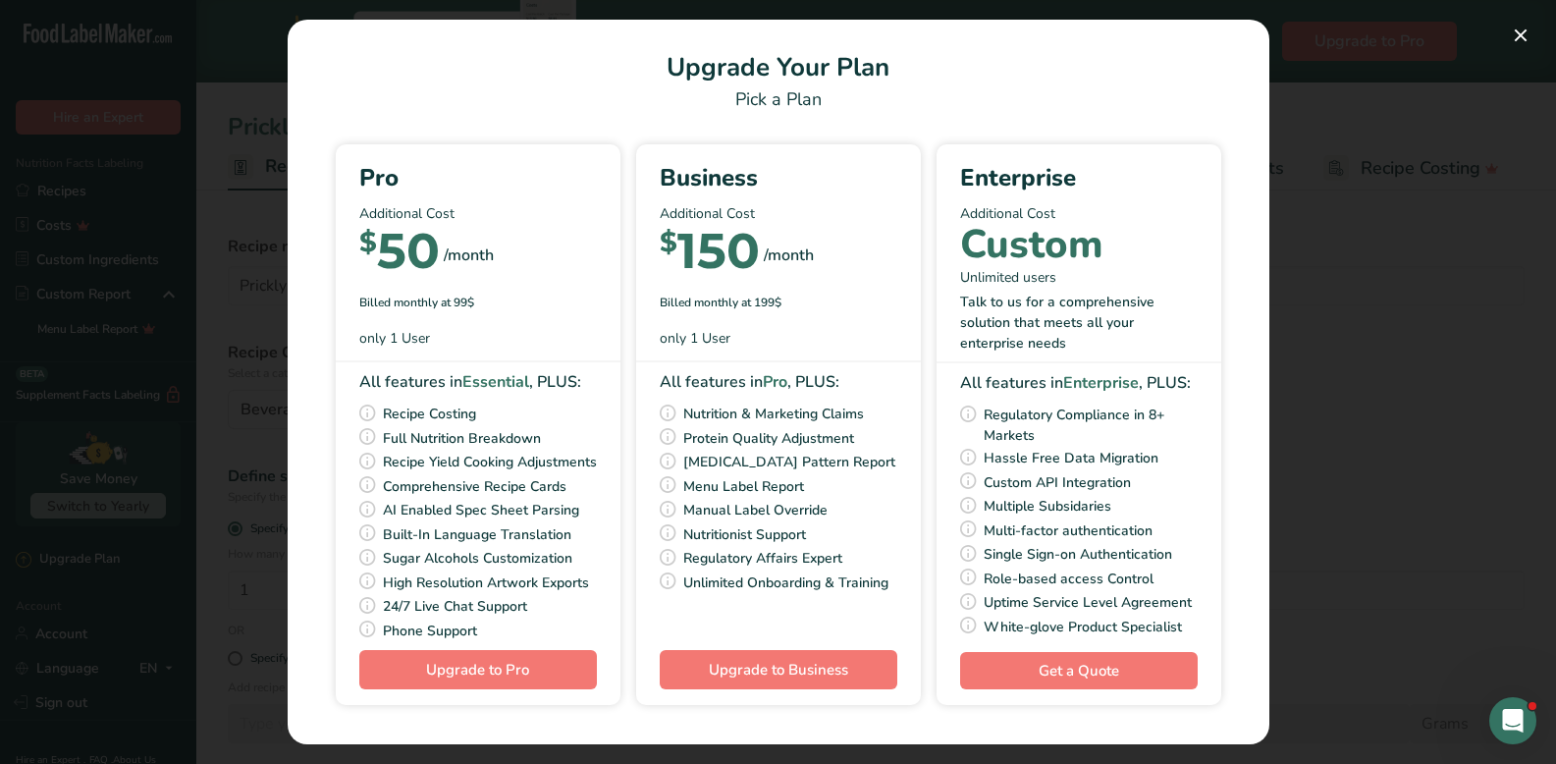
scroll to position [0, 0]
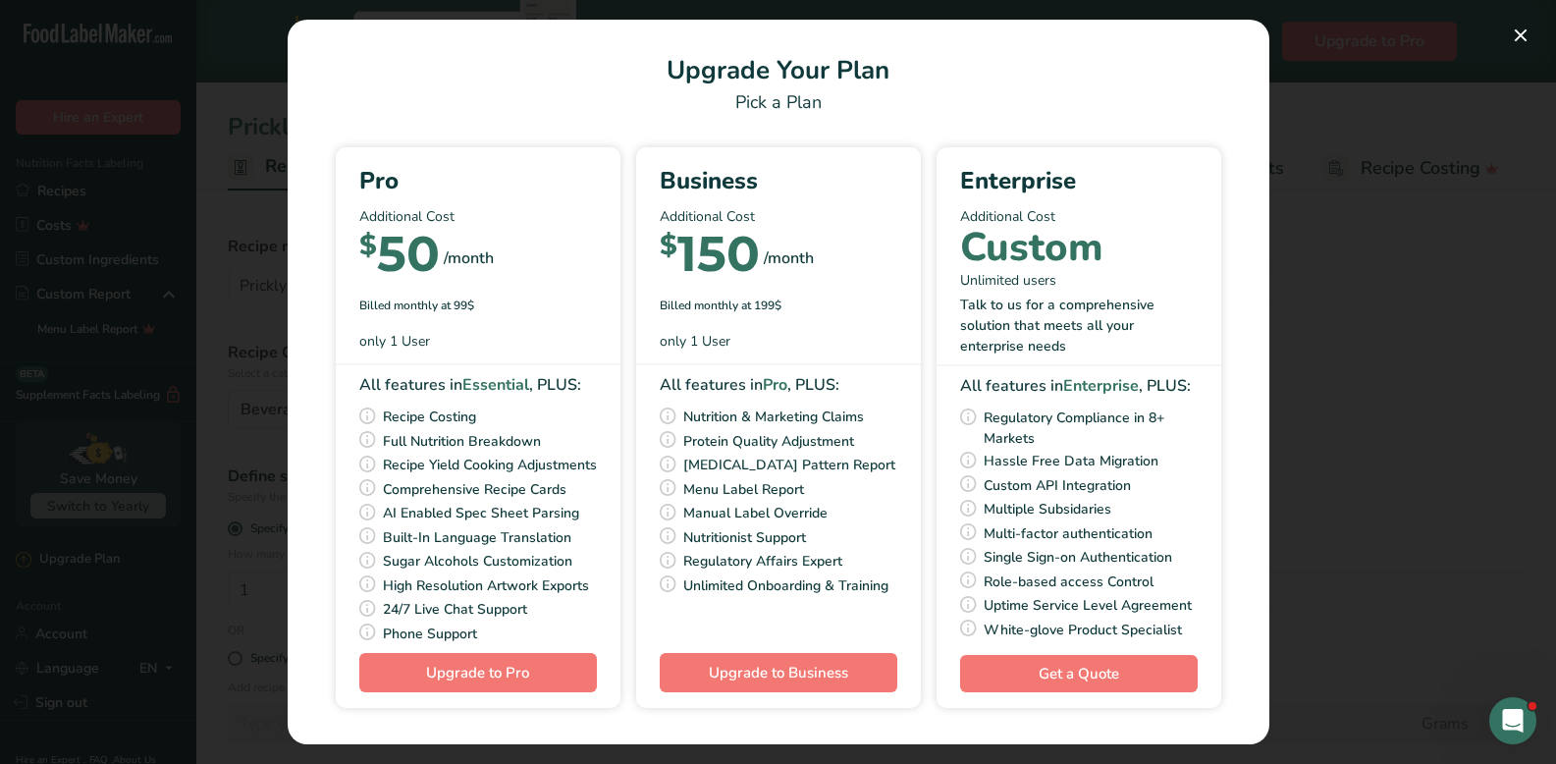
click at [754, 109] on div "Pick a Plan" at bounding box center [778, 102] width 935 height 27
click at [760, 95] on div "Pick a Plan" at bounding box center [778, 102] width 935 height 27
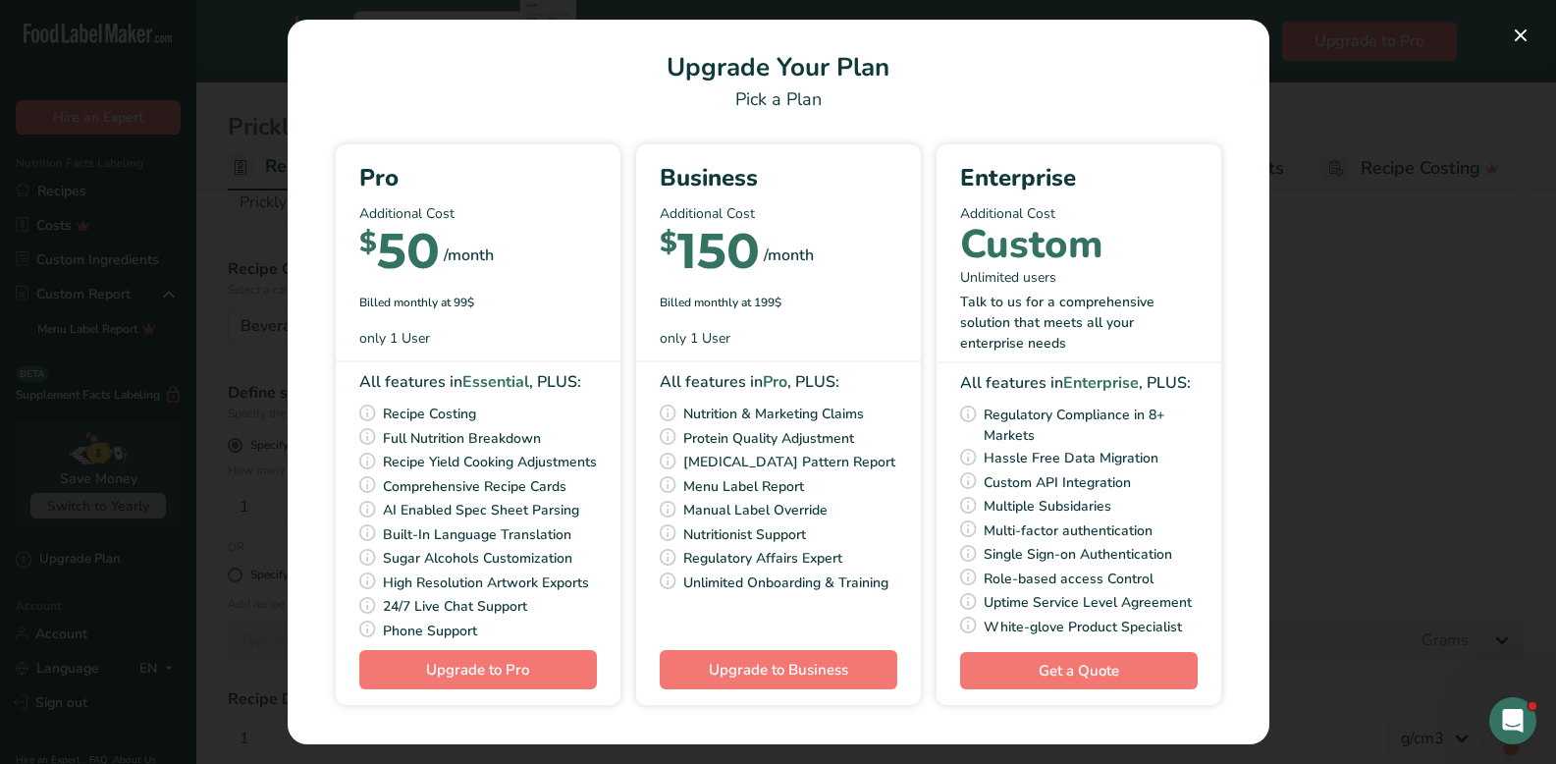
scroll to position [199, 0]
click at [1518, 33] on button "Pick Your Pricing Plan Modal" at bounding box center [1520, 35] width 31 height 31
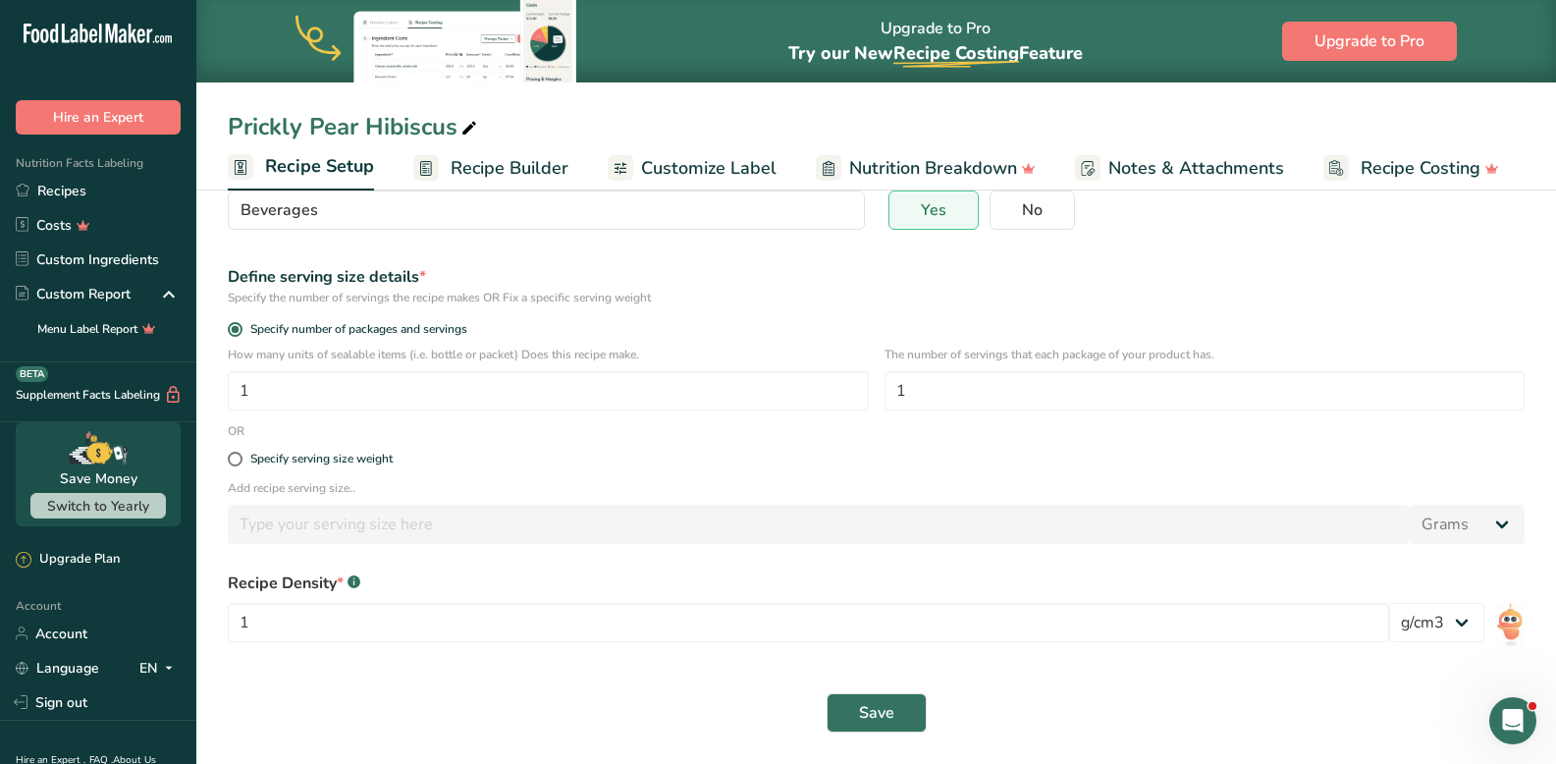
click at [1498, 707] on div "Open Intercom Messenger" at bounding box center [1513, 720] width 65 height 65
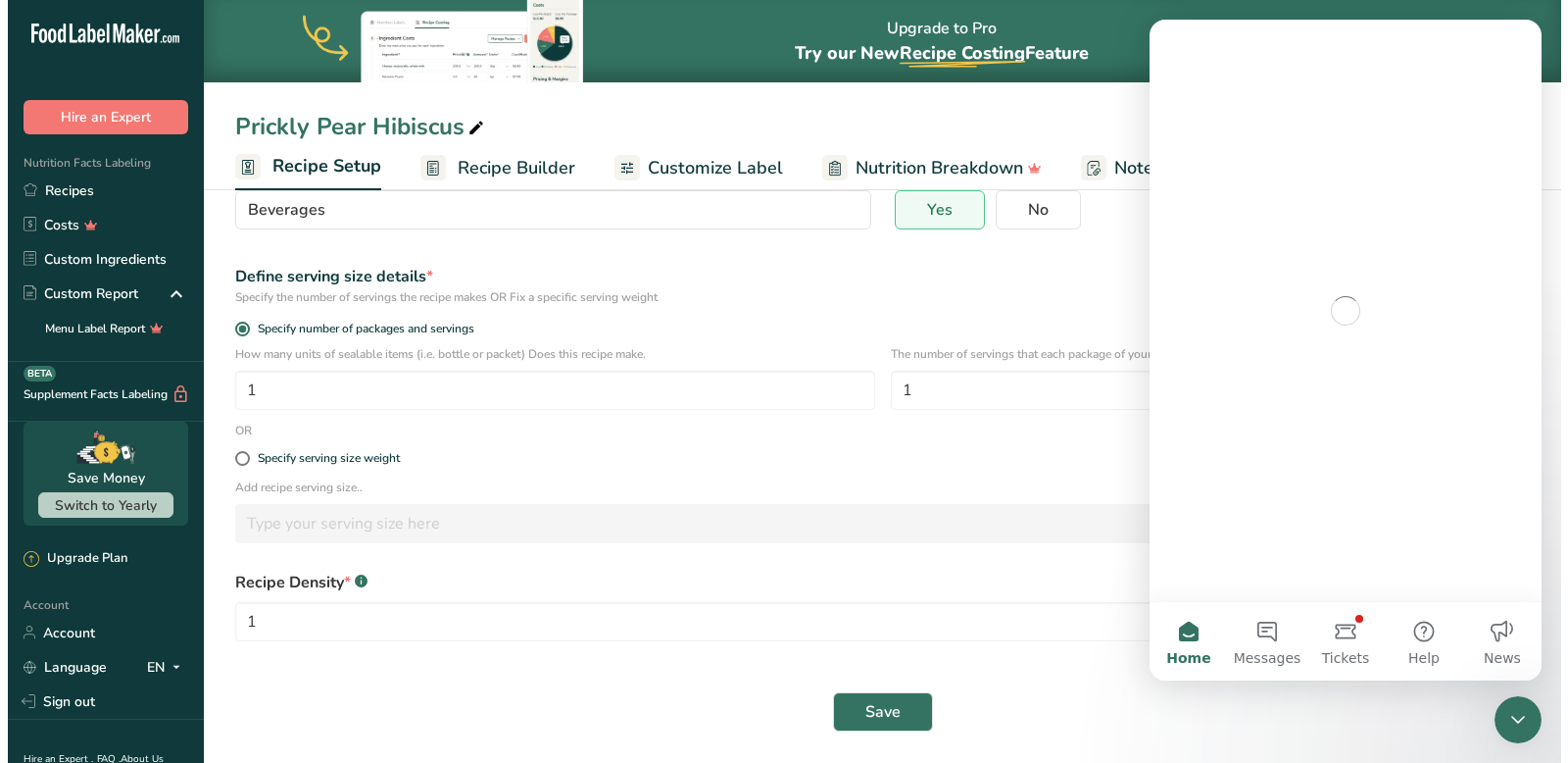
scroll to position [0, 0]
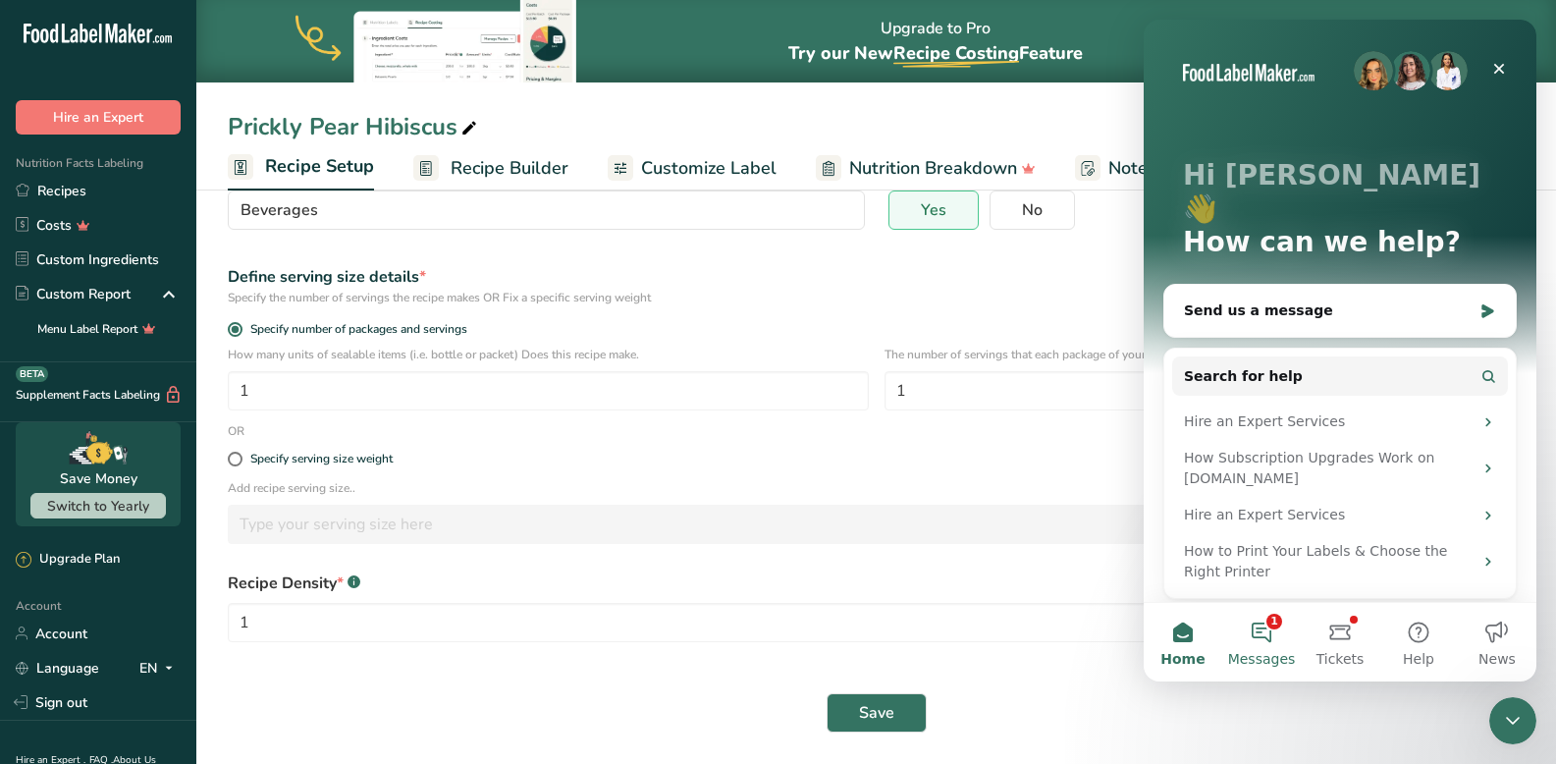
click at [1272, 635] on button "1 Messages" at bounding box center [1262, 642] width 79 height 79
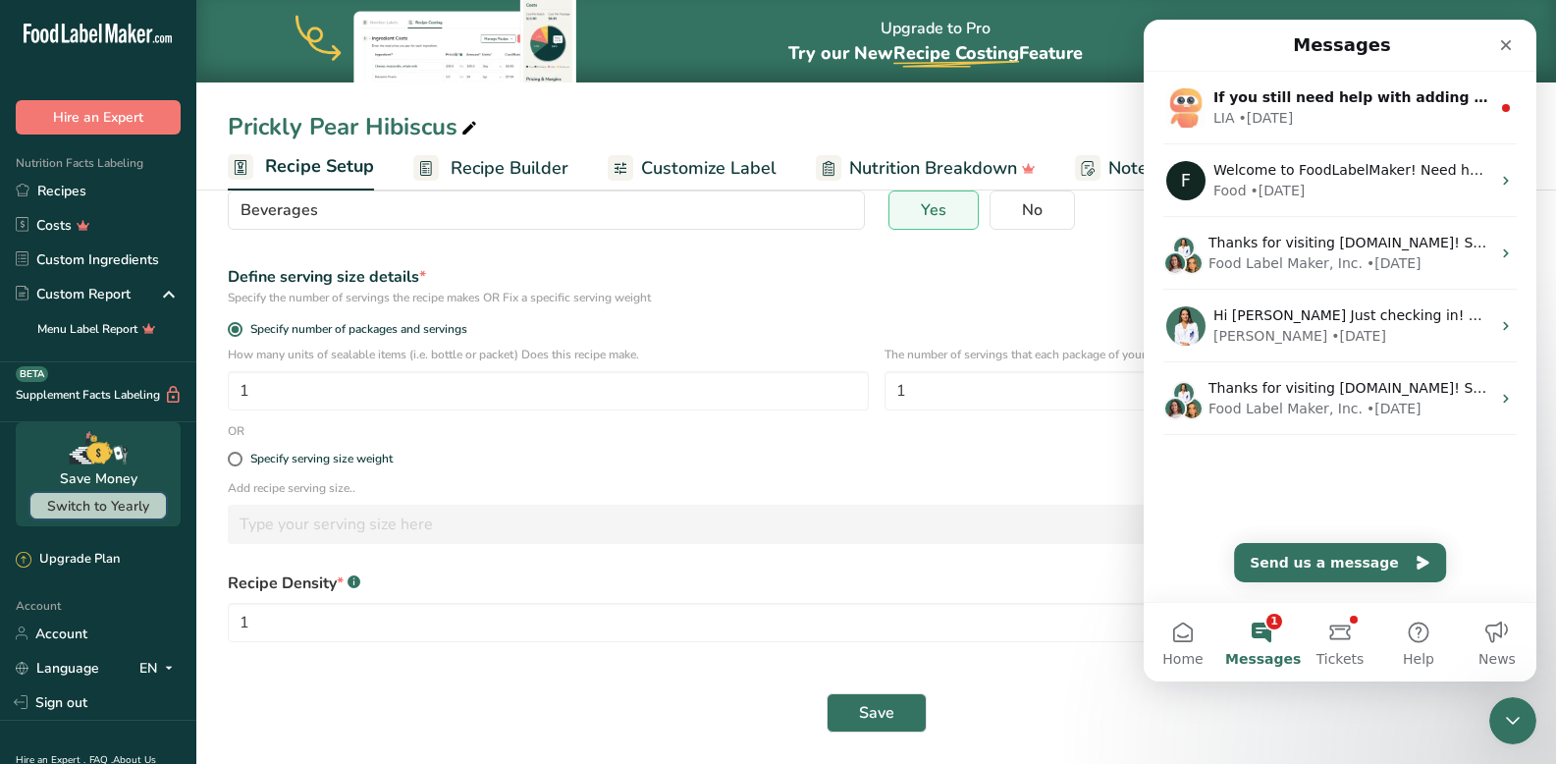
click at [125, 499] on span "Switch to Yearly" at bounding box center [98, 506] width 102 height 19
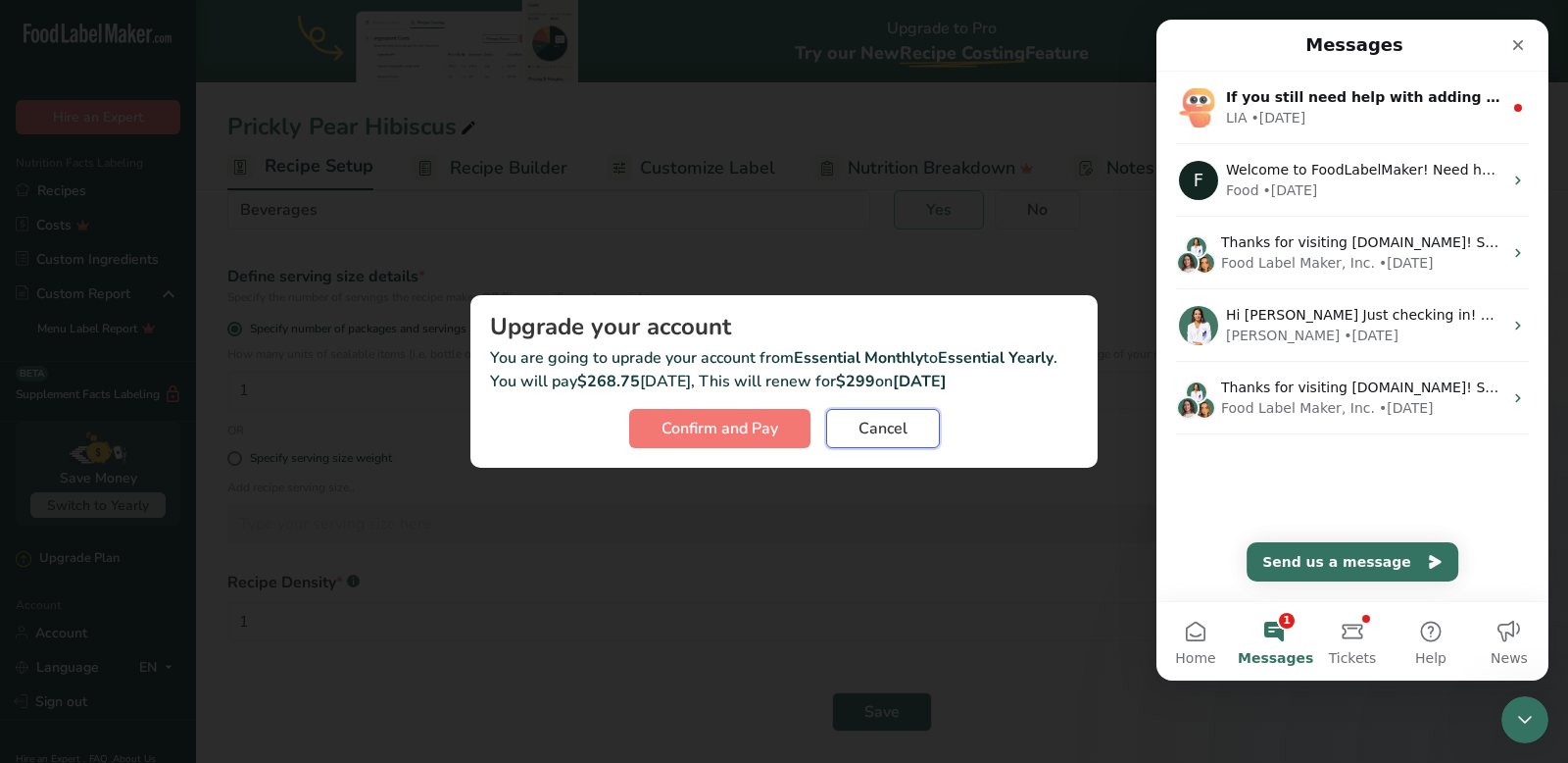
click at [903, 431] on span "Cancel" at bounding box center [882, 428] width 49 height 24
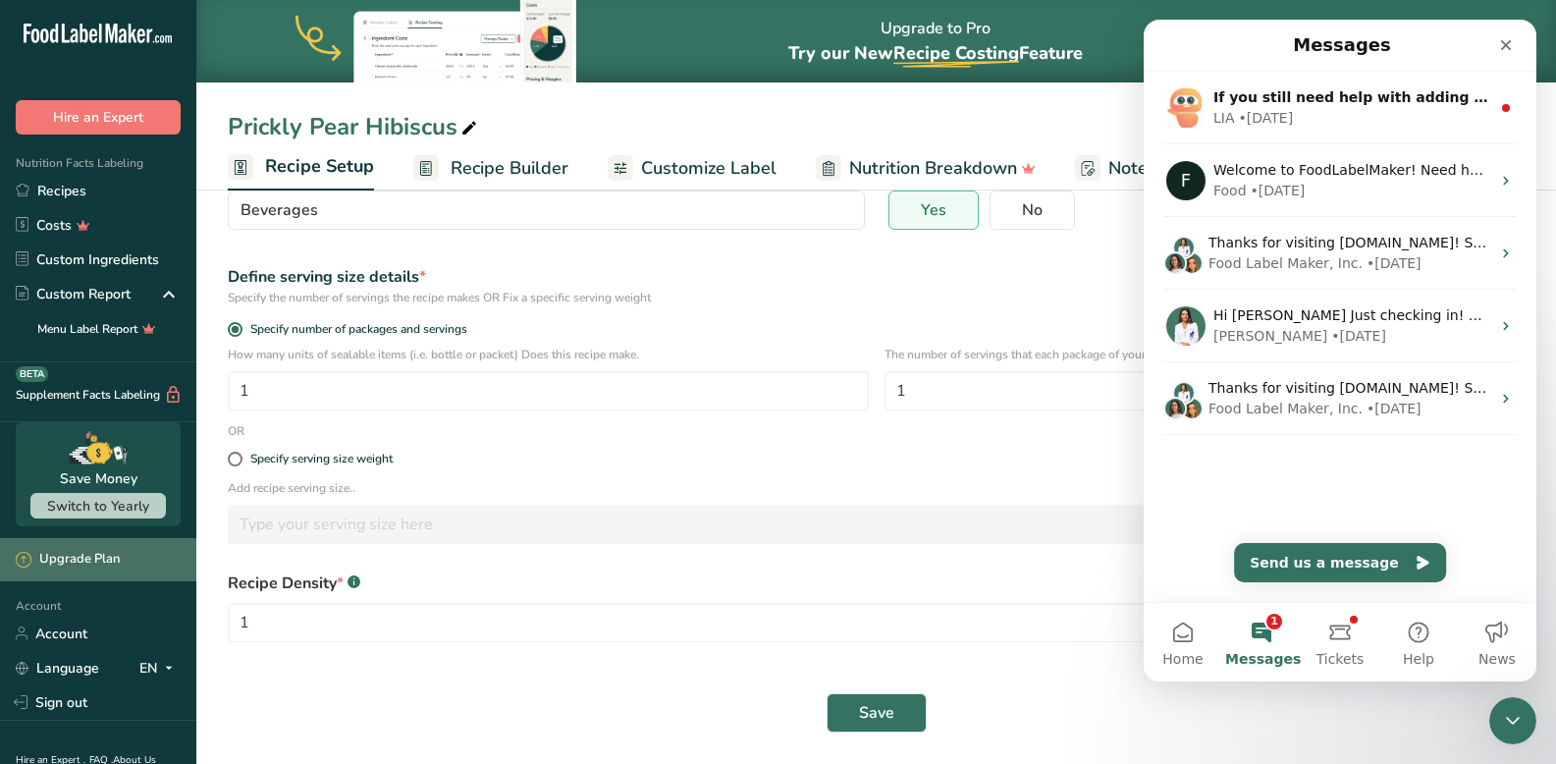
click at [98, 550] on div "Upgrade Plan" at bounding box center [68, 560] width 104 height 20
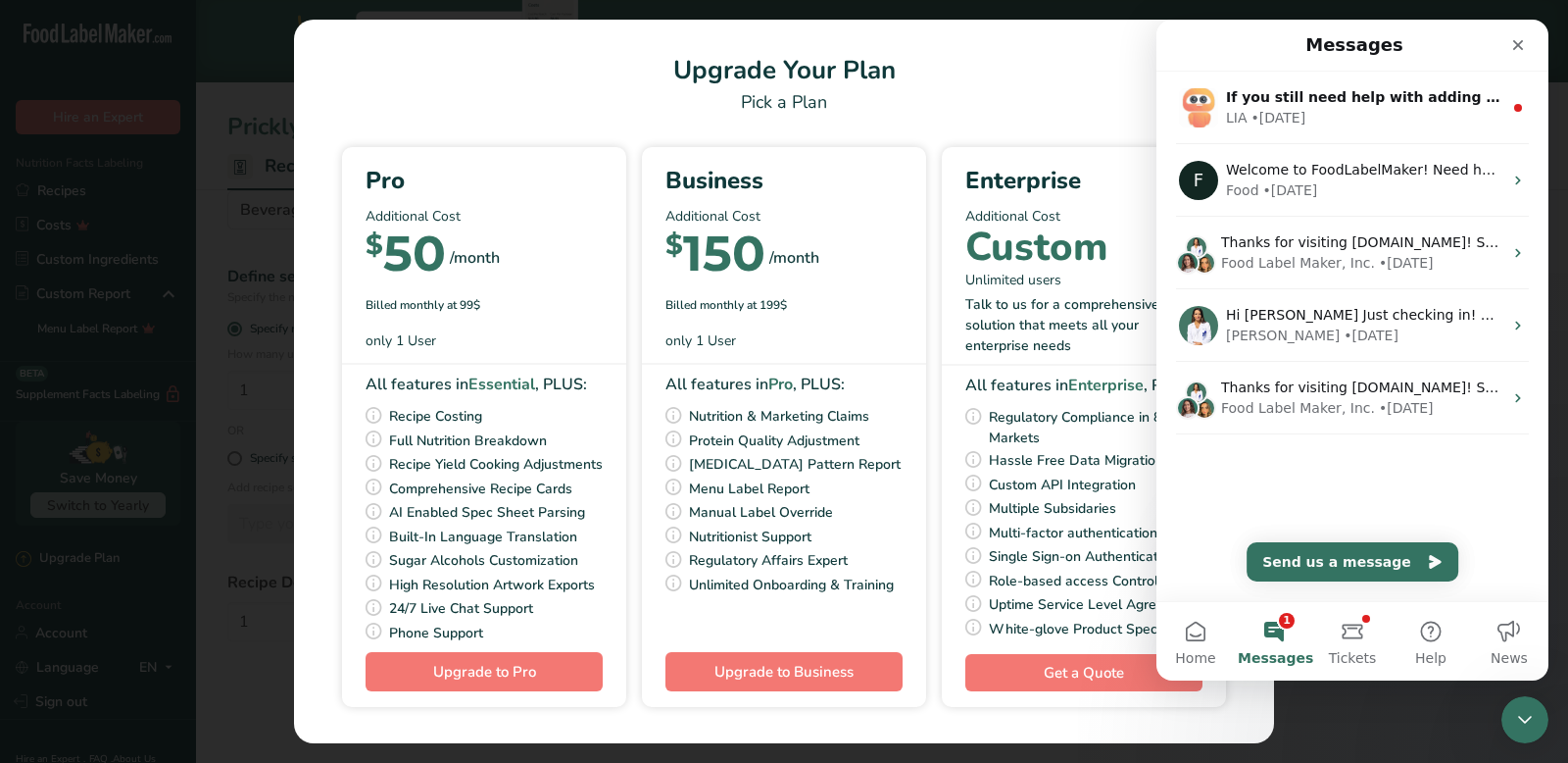
drag, startPoint x: 356, startPoint y: 232, endPoint x: 480, endPoint y: 308, distance: 145.4
click at [480, 309] on div "Pro Additional Cost $ 50 /month Billed monthly at 99$ only 1 User" at bounding box center [484, 251] width 284 height 208
copy div "$ 50 /month Billed monthly at 99$"
click at [1300, 560] on button "Send us a message" at bounding box center [1352, 561] width 212 height 39
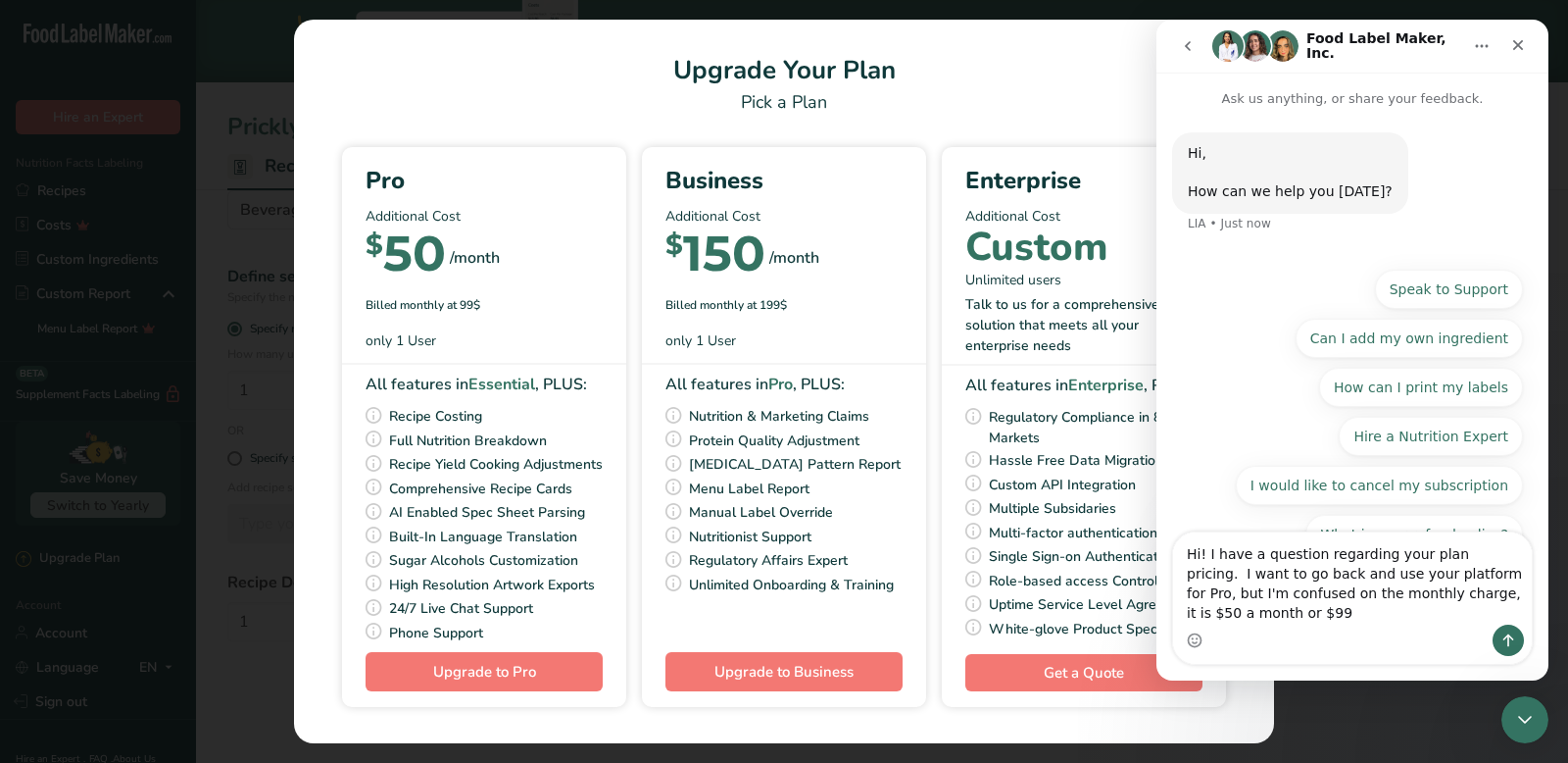
type textarea "Hi! I have a question regarding your plan pricing. I want to go back and use yo…"
